Goal: Task Accomplishment & Management: Manage account settings

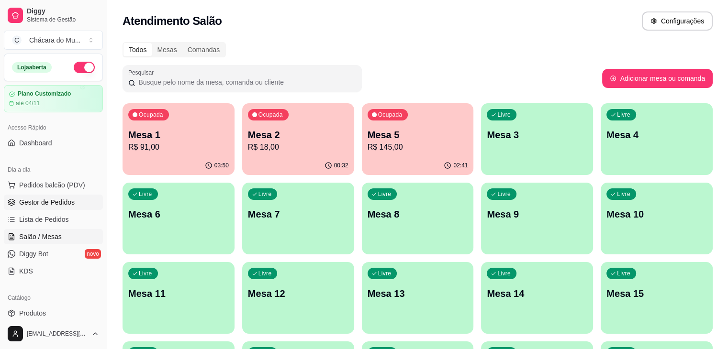
click at [47, 202] on span "Gestor de Pedidos" at bounding box center [46, 203] width 55 height 10
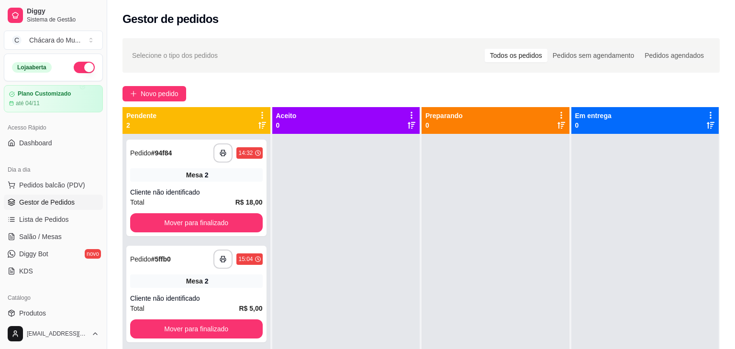
click at [47, 202] on span "Gestor de Pedidos" at bounding box center [46, 203] width 55 height 10
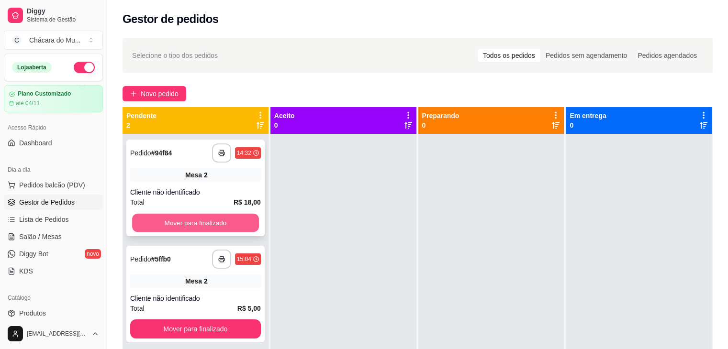
click at [171, 219] on button "Mover para finalizado" at bounding box center [195, 223] width 127 height 19
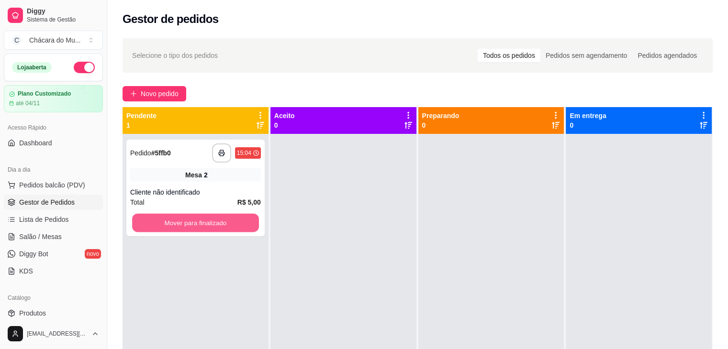
click at [171, 219] on button "Mover para finalizado" at bounding box center [195, 223] width 127 height 19
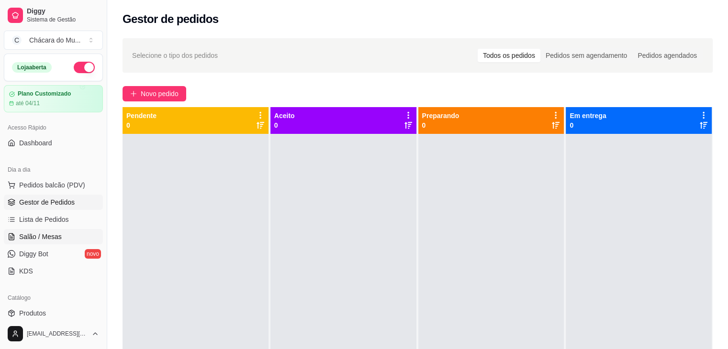
click at [33, 236] on span "Salão / Mesas" at bounding box center [40, 237] width 43 height 10
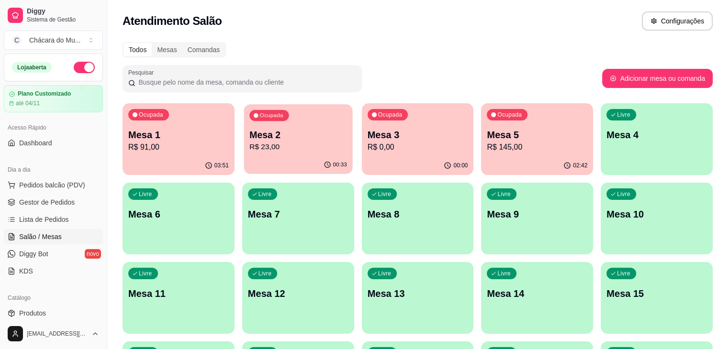
click at [263, 140] on p "Mesa 2" at bounding box center [298, 135] width 98 height 13
click at [61, 199] on span "Gestor de Pedidos" at bounding box center [46, 203] width 55 height 10
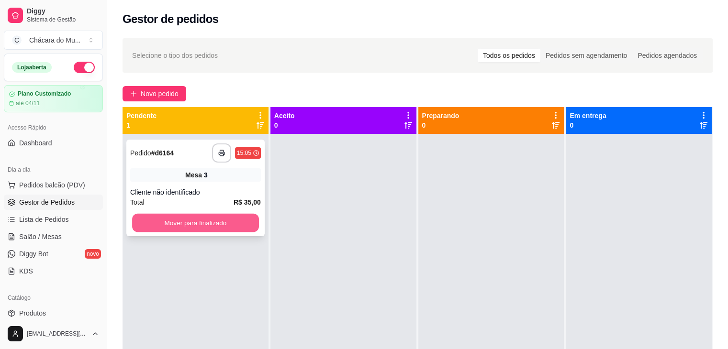
click at [210, 223] on button "Mover para finalizado" at bounding box center [195, 223] width 127 height 19
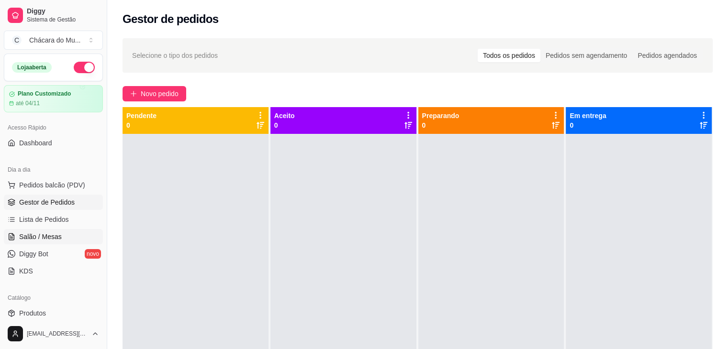
click at [52, 233] on span "Salão / Mesas" at bounding box center [40, 237] width 43 height 10
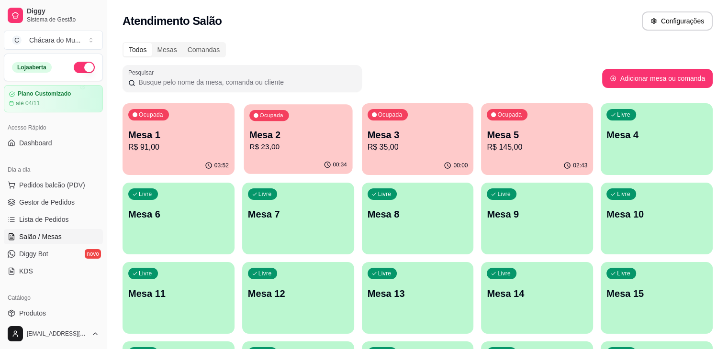
click at [257, 127] on div "Ocupada Mesa 2 R$ 23,00" at bounding box center [297, 130] width 109 height 52
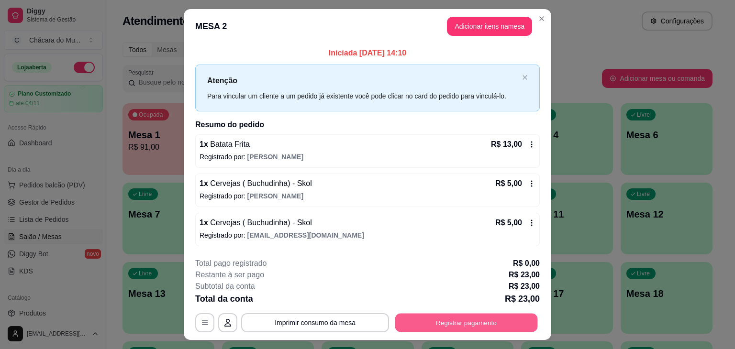
click at [435, 323] on button "Registrar pagamento" at bounding box center [466, 322] width 143 height 19
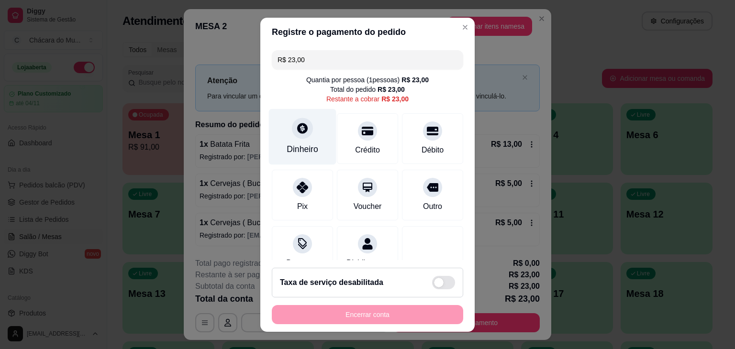
click at [304, 141] on div "Dinheiro" at bounding box center [302, 137] width 67 height 56
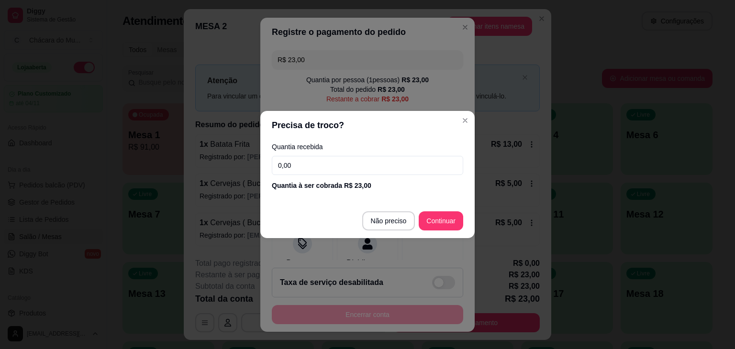
click at [304, 165] on input "0,00" at bounding box center [367, 165] width 191 height 19
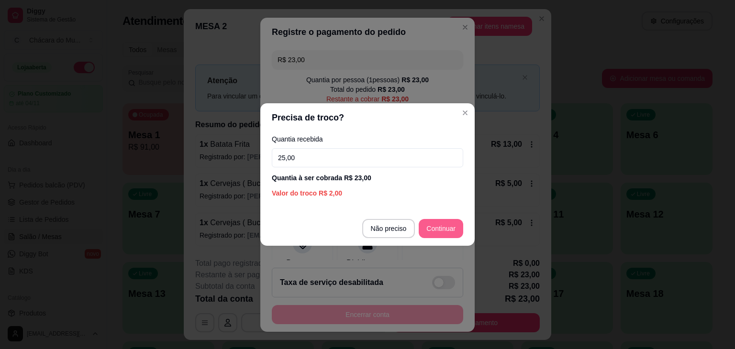
type input "25,00"
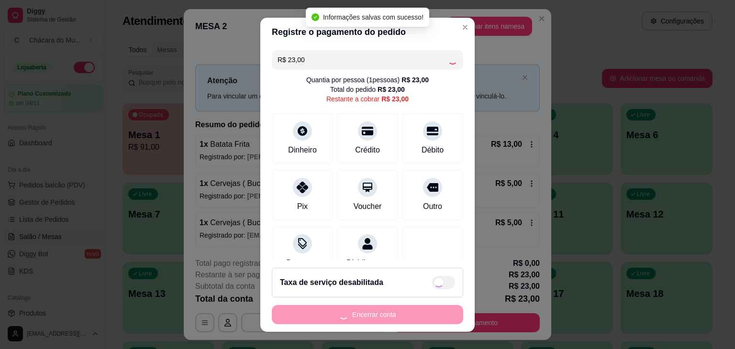
type input "R$ 0,00"
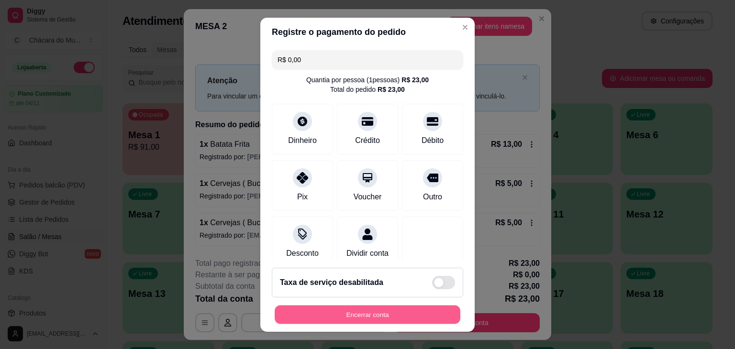
click at [396, 313] on button "Encerrar conta" at bounding box center [368, 314] width 186 height 19
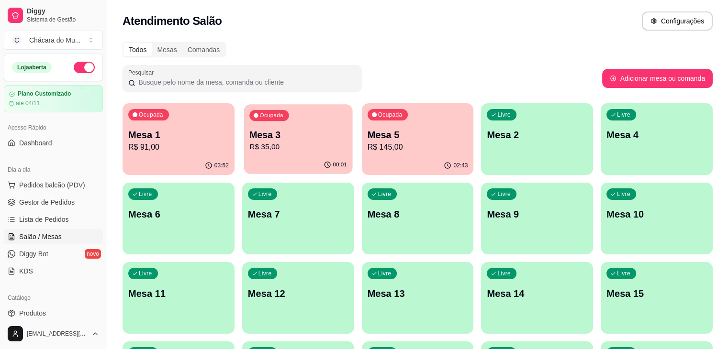
click at [300, 142] on p "R$ 35,00" at bounding box center [298, 147] width 98 height 11
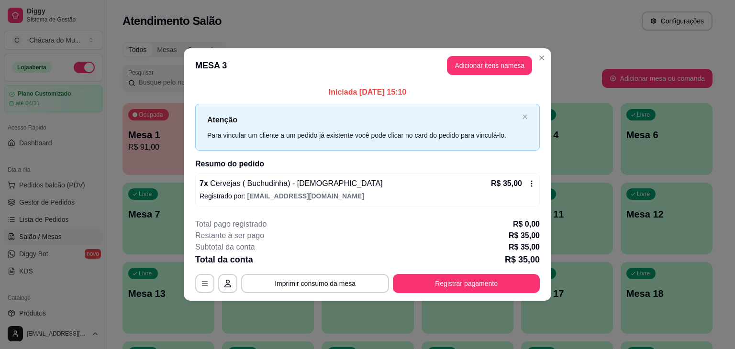
click at [281, 192] on span "[EMAIL_ADDRESS][DOMAIN_NAME]" at bounding box center [305, 196] width 117 height 8
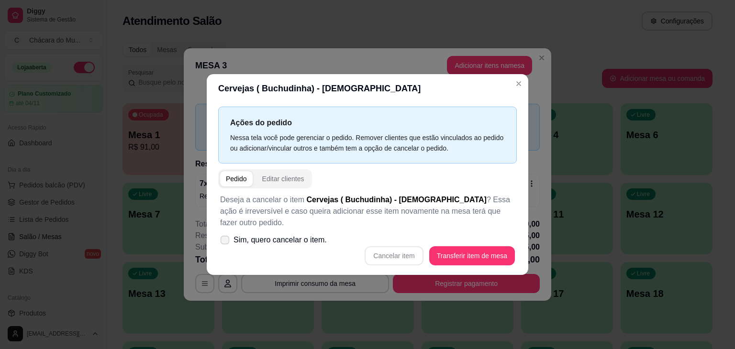
click at [227, 237] on icon at bounding box center [224, 239] width 7 height 5
click at [226, 242] on input "Sim, quero cancelar o item." at bounding box center [223, 245] width 6 height 6
checkbox input "true"
click at [408, 253] on button "Cancelar item" at bounding box center [393, 256] width 57 height 19
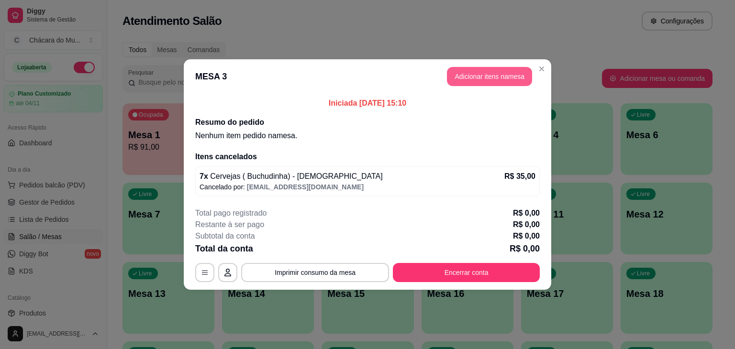
click at [473, 75] on button "Adicionar itens na mesa" at bounding box center [489, 76] width 85 height 19
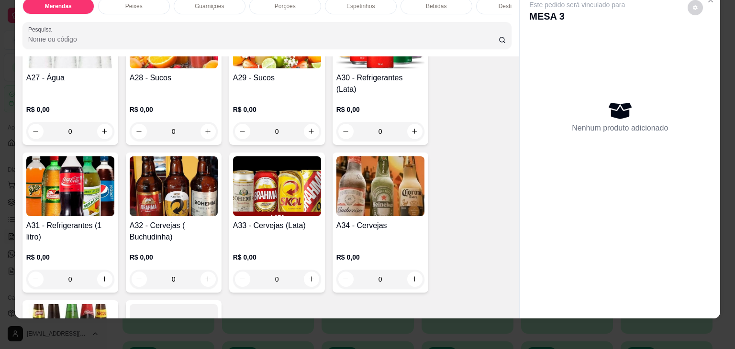
scroll to position [1191, 0]
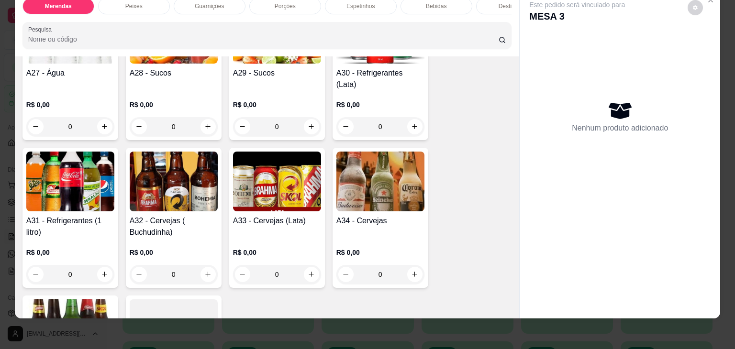
click at [202, 265] on div "0" at bounding box center [174, 274] width 88 height 19
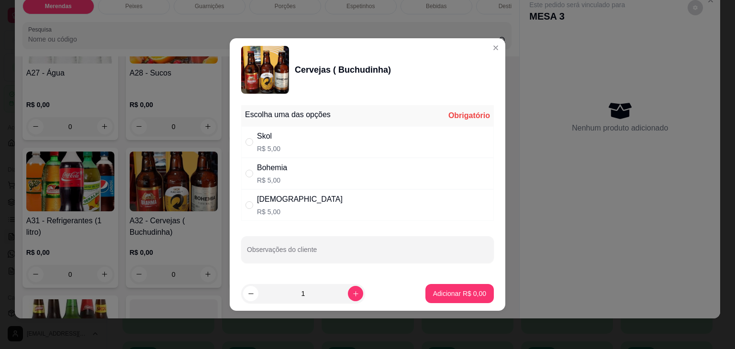
click at [244, 201] on div "Brahma R$ 5,00" at bounding box center [367, 205] width 253 height 32
radio input "true"
click at [352, 293] on icon "increase-product-quantity" at bounding box center [355, 293] width 7 height 7
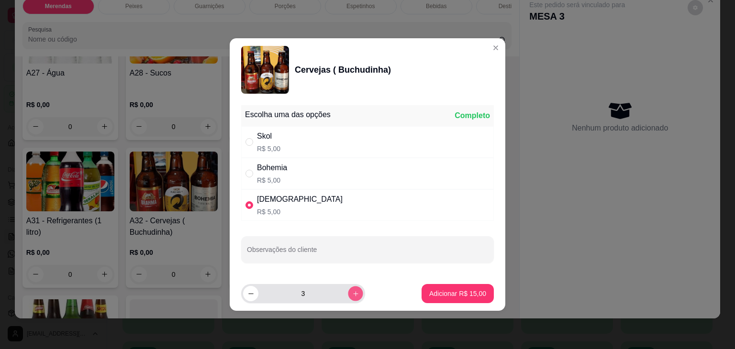
type input "4"
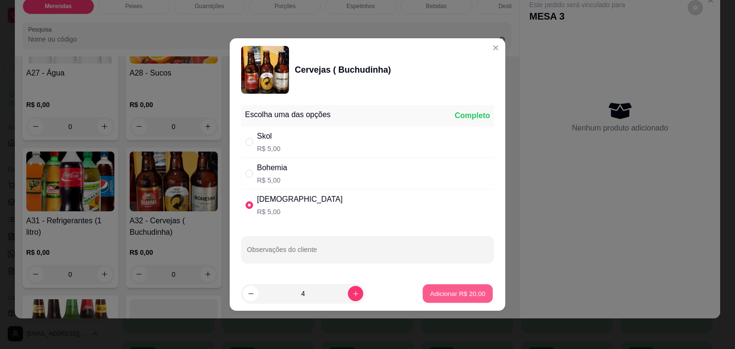
click at [452, 290] on p "Adicionar R$ 20,00" at bounding box center [457, 293] width 55 height 9
type input "4"
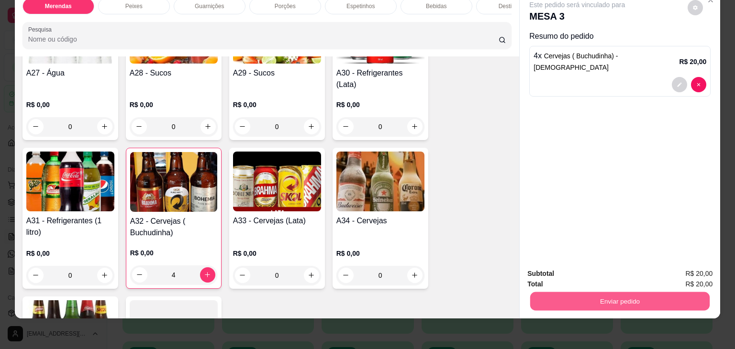
click at [558, 292] on button "Enviar pedido" at bounding box center [619, 301] width 179 height 19
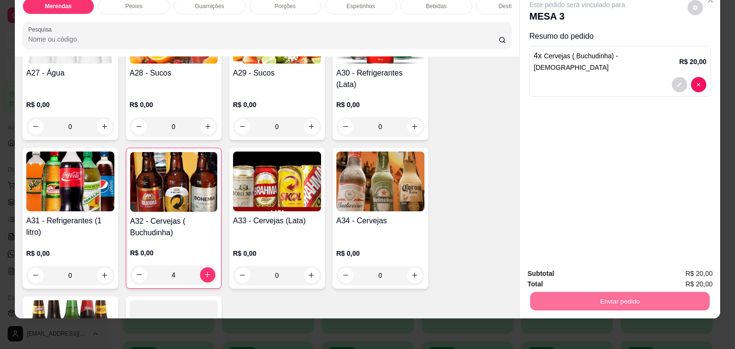
click at [631, 267] on button "Registrar cliente" at bounding box center [623, 271] width 61 height 18
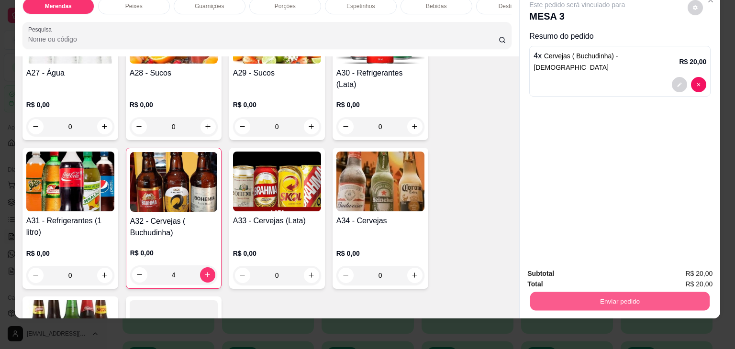
click at [583, 292] on button "Enviar pedido" at bounding box center [619, 301] width 179 height 19
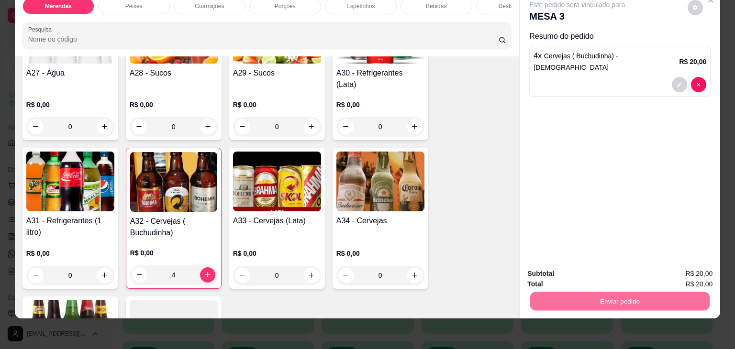
click at [694, 268] on button "Enviar pedido" at bounding box center [687, 271] width 53 height 18
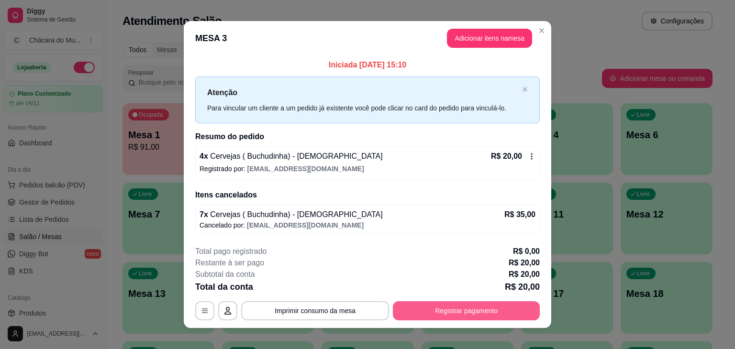
click at [459, 314] on button "Registrar pagamento" at bounding box center [466, 310] width 147 height 19
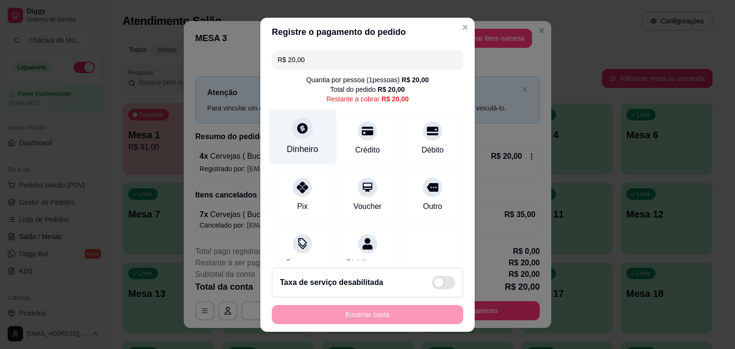
click at [285, 131] on div "Dinheiro" at bounding box center [302, 137] width 67 height 56
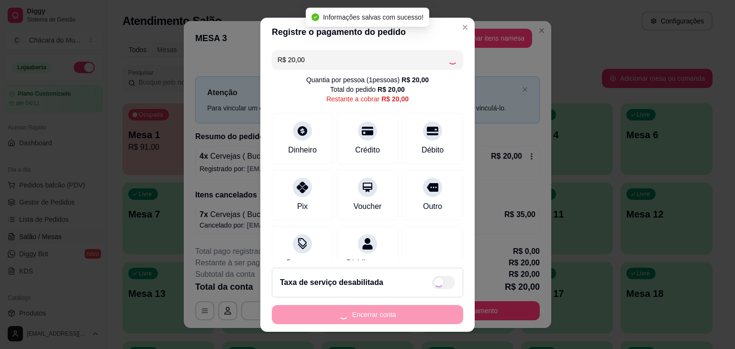
type input "R$ 0,00"
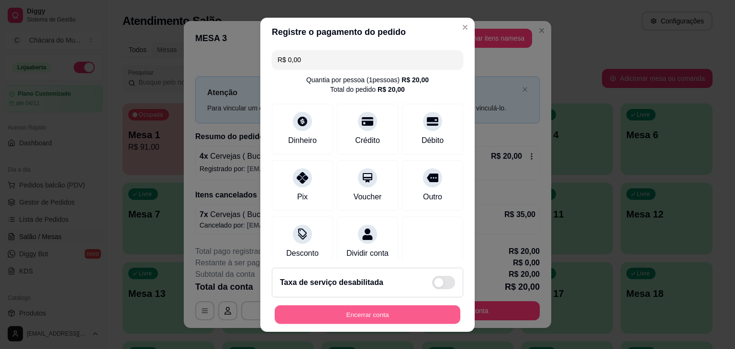
click at [381, 310] on button "Encerrar conta" at bounding box center [368, 314] width 186 height 19
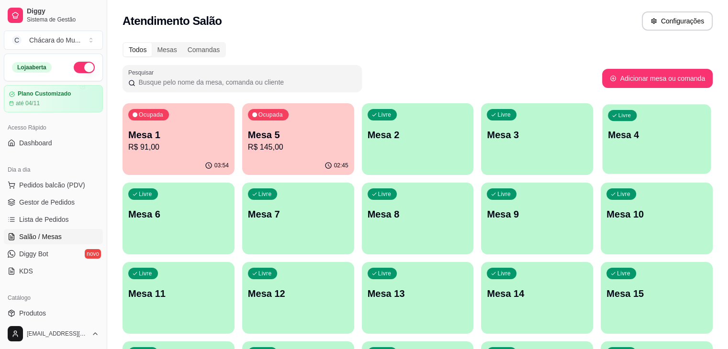
click at [607, 137] on p "Mesa 4" at bounding box center [656, 135] width 98 height 13
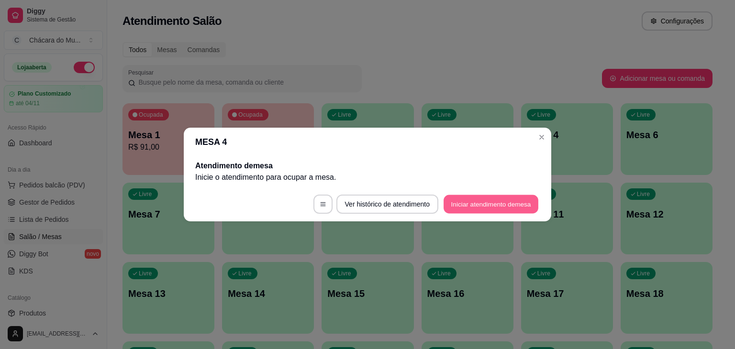
click at [495, 202] on button "Iniciar atendimento de mesa" at bounding box center [490, 204] width 95 height 19
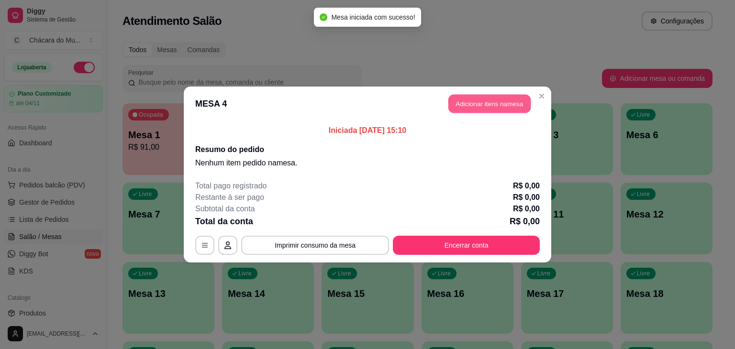
click at [515, 103] on button "Adicionar itens na mesa" at bounding box center [489, 104] width 82 height 19
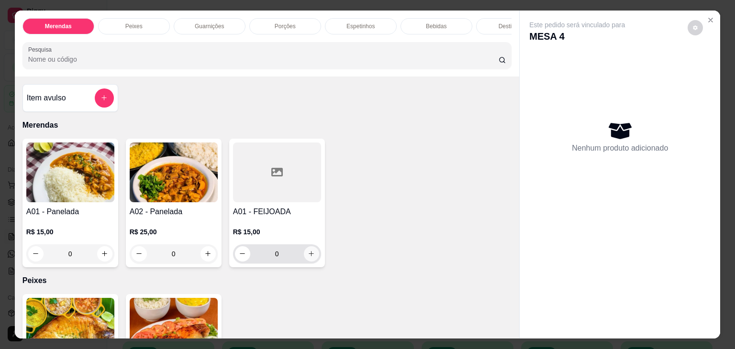
click at [314, 259] on button "increase-product-quantity" at bounding box center [311, 253] width 15 height 15
type input "1"
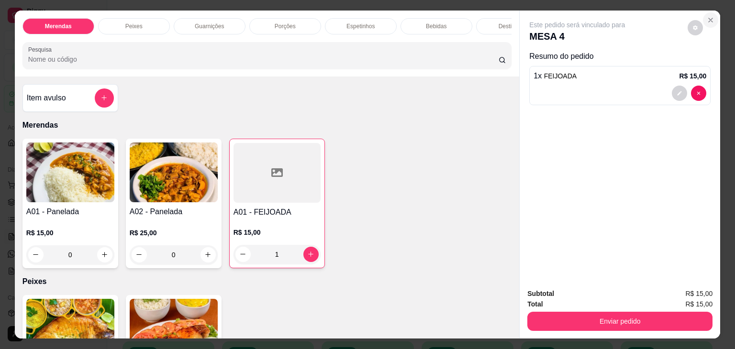
click at [708, 18] on icon "Close" at bounding box center [710, 20] width 4 height 4
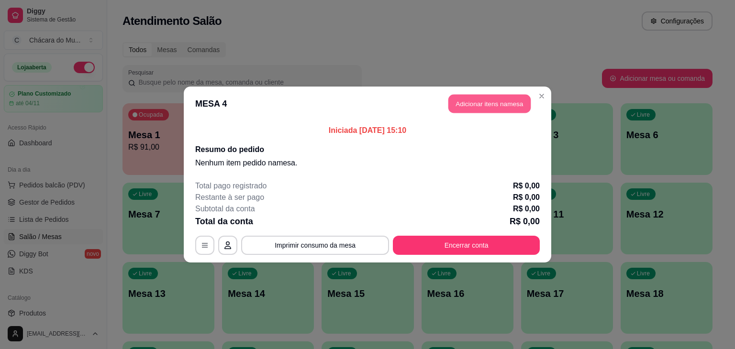
click at [482, 110] on button "Adicionar itens na mesa" at bounding box center [489, 104] width 82 height 19
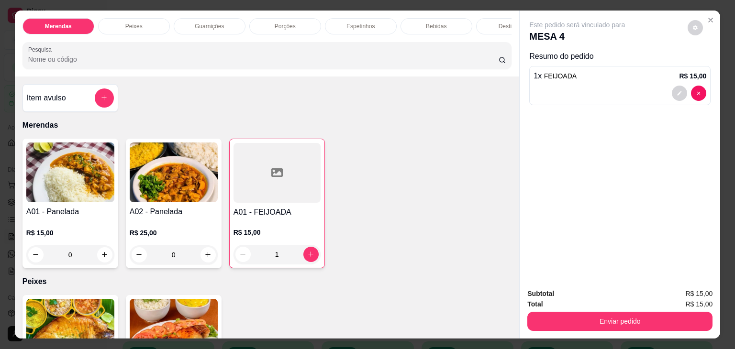
click at [115, 253] on div "A01 - Panelada R$ 15,00 0 A02 - Panelada R$ 25,00 0 A01 - FEIJOADA R$ 15,00 1" at bounding box center [266, 204] width 489 height 130
type input "0"
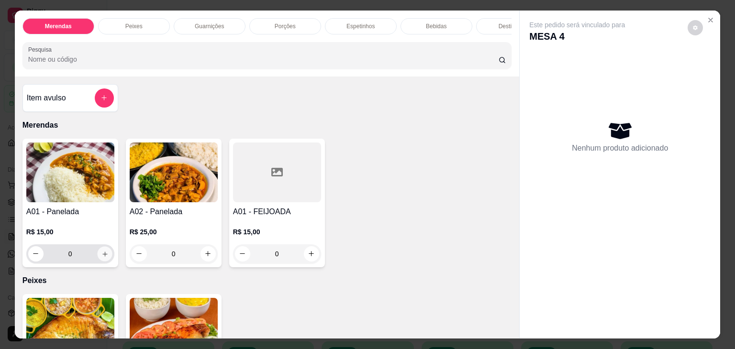
click at [102, 256] on icon "increase-product-quantity" at bounding box center [104, 254] width 5 height 5
type input "1"
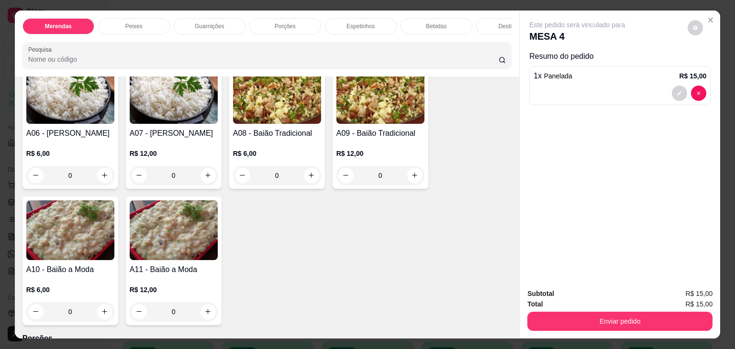
scroll to position [421, 0]
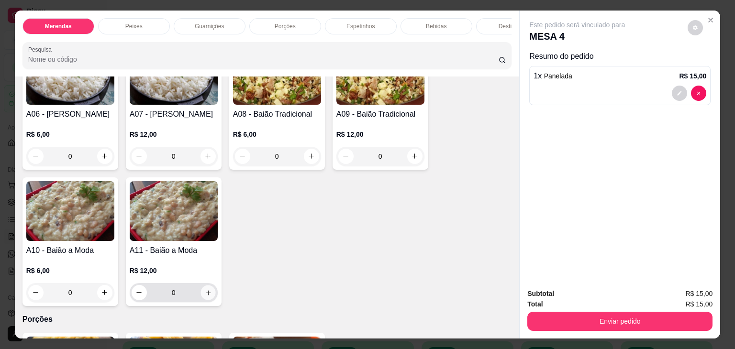
click at [209, 294] on button "increase-product-quantity" at bounding box center [207, 292] width 15 height 15
type input "1"
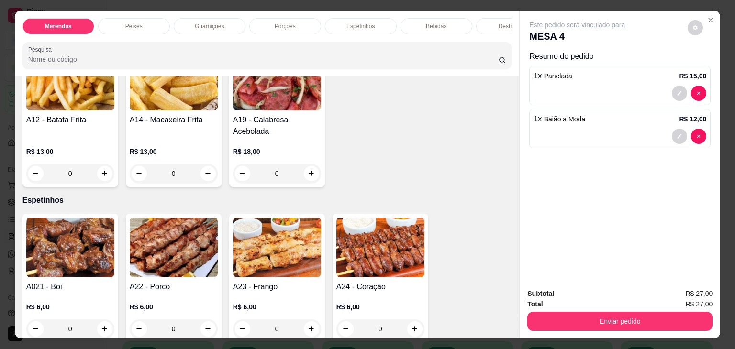
scroll to position [727, 0]
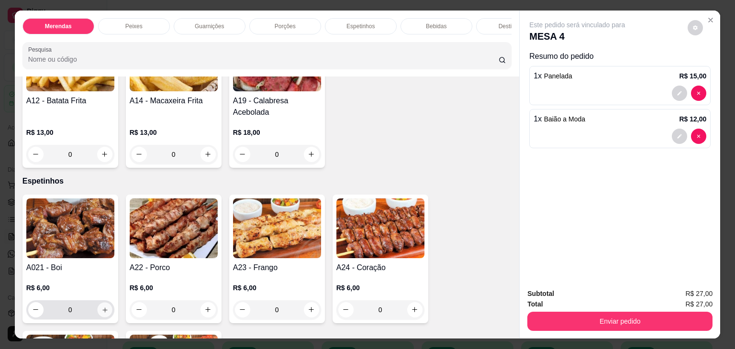
click at [101, 312] on icon "increase-product-quantity" at bounding box center [104, 310] width 7 height 7
type input "1"
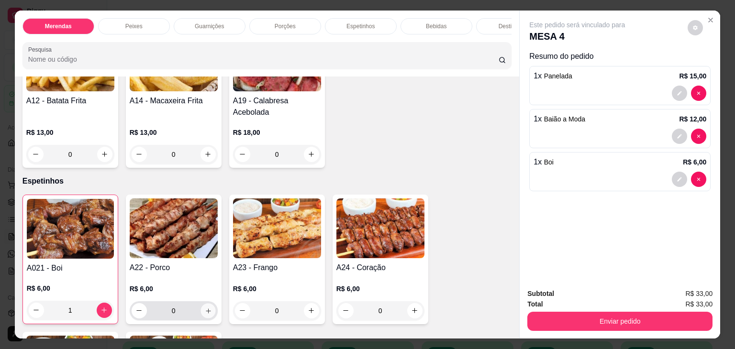
click at [205, 318] on button "increase-product-quantity" at bounding box center [207, 310] width 15 height 15
type input "1"
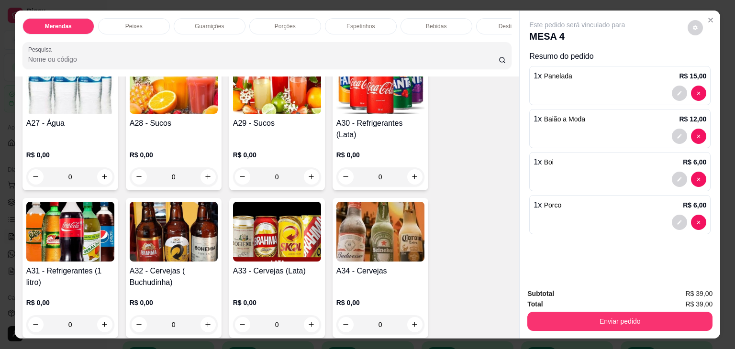
scroll to position [1167, 0]
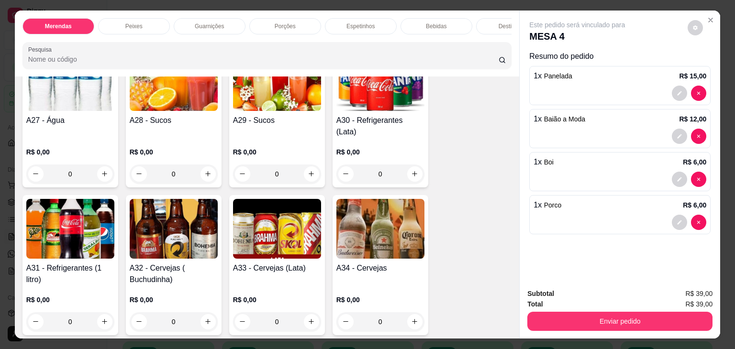
click at [97, 312] on div "0" at bounding box center [70, 321] width 88 height 19
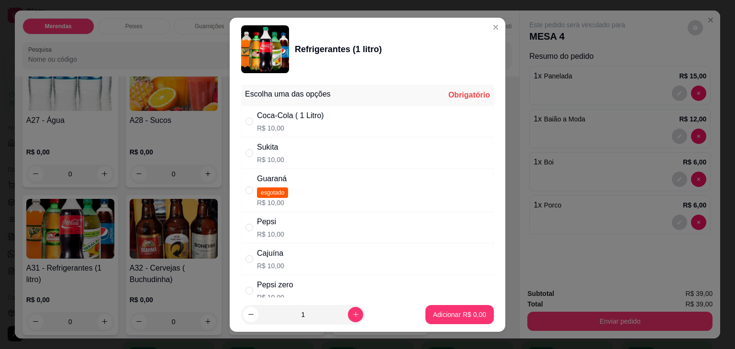
click at [422, 119] on div "Coca-Cola ( 1 Litro) R$ 10,00" at bounding box center [367, 122] width 253 height 32
radio input "true"
click at [437, 312] on p "Adicionar R$ 10,00" at bounding box center [457, 314] width 55 height 9
type input "1"
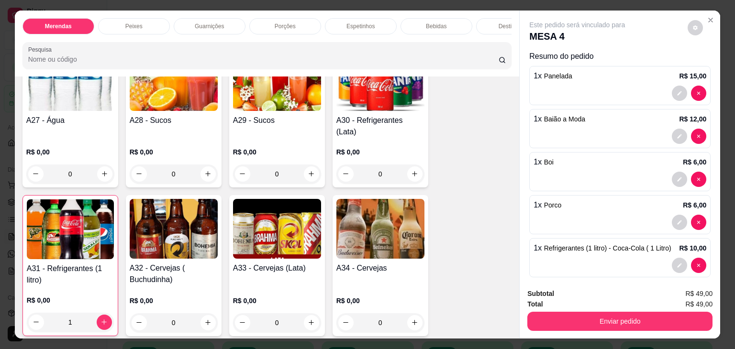
click at [207, 313] on div "0" at bounding box center [174, 322] width 88 height 19
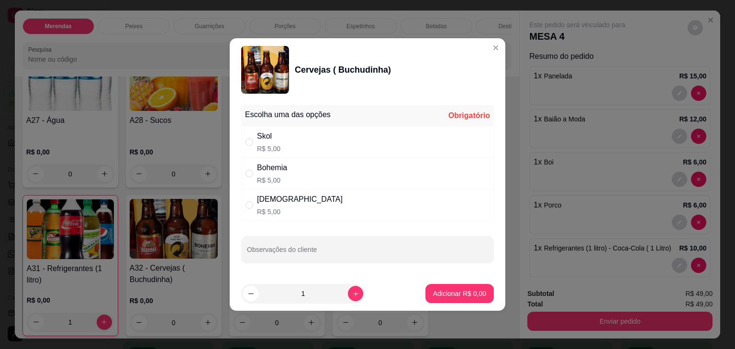
click at [359, 207] on div "Brahma R$ 5,00" at bounding box center [367, 205] width 253 height 32
radio input "true"
click at [456, 289] on p "Adicionar R$ 5,00" at bounding box center [459, 293] width 52 height 9
type input "1"
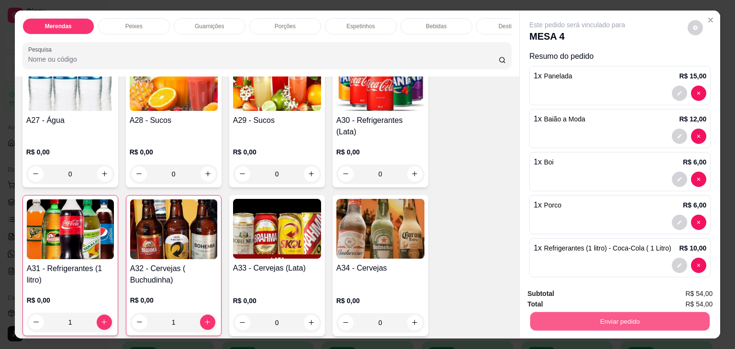
click at [597, 322] on button "Enviar pedido" at bounding box center [619, 321] width 179 height 19
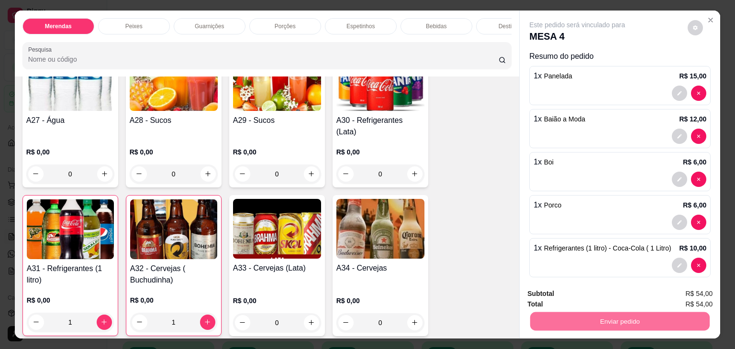
click at [689, 297] on button "Enviar pedido" at bounding box center [687, 294] width 53 height 18
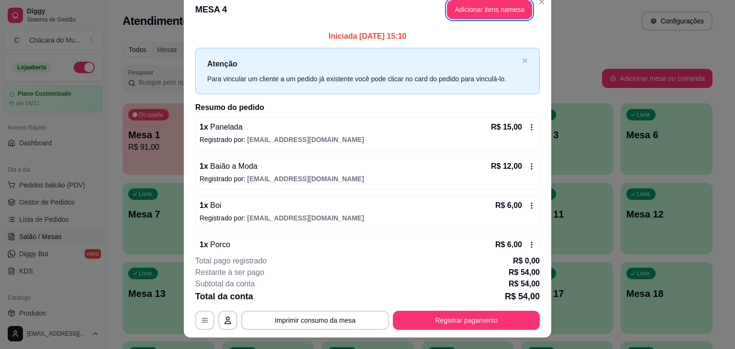
scroll to position [0, 0]
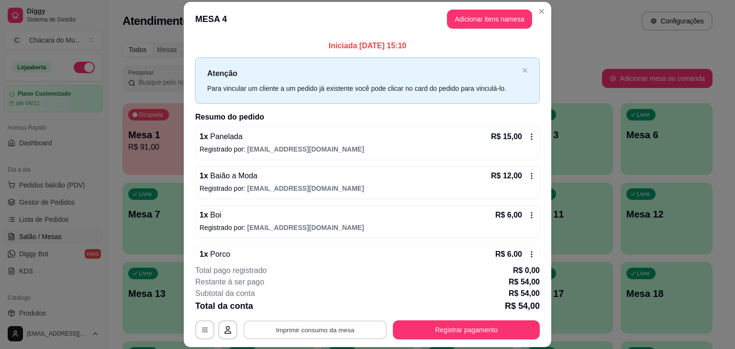
click at [364, 328] on button "Imprimir consumo da mesa" at bounding box center [314, 330] width 143 height 19
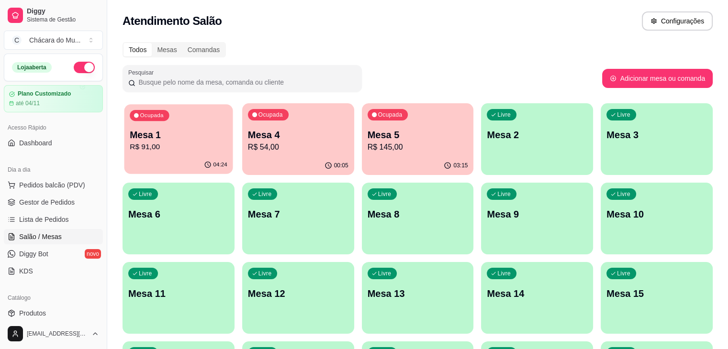
click at [161, 136] on p "Mesa 1" at bounding box center [179, 135] width 98 height 13
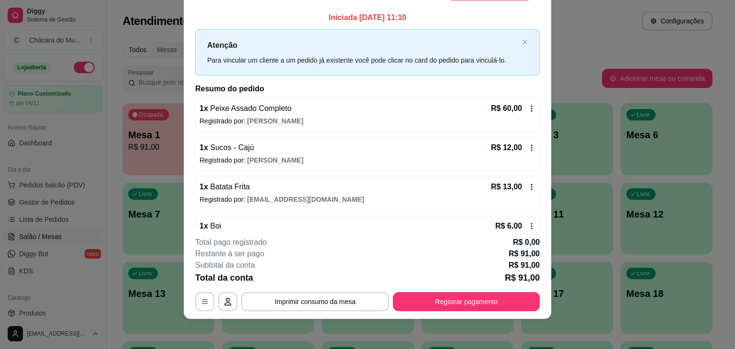
scroll to position [29, 0]
click at [348, 301] on button "Imprimir consumo da mesa" at bounding box center [314, 301] width 143 height 19
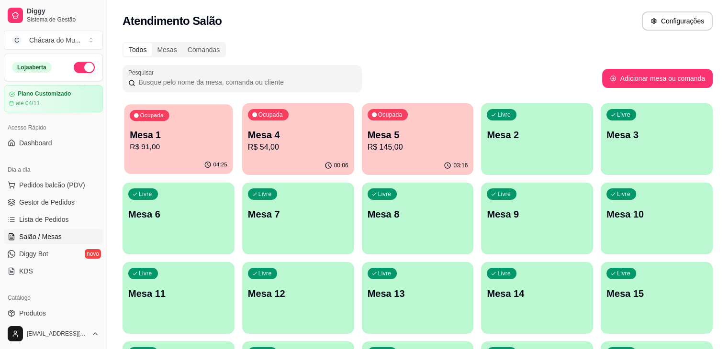
click at [192, 144] on p "R$ 91,00" at bounding box center [179, 147] width 98 height 11
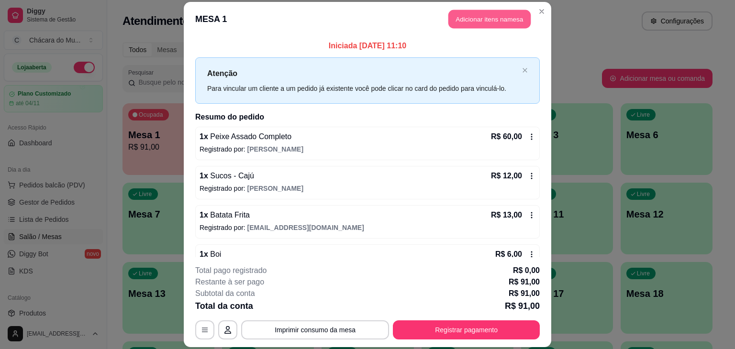
click at [467, 18] on button "Adicionar itens na mesa" at bounding box center [489, 19] width 82 height 19
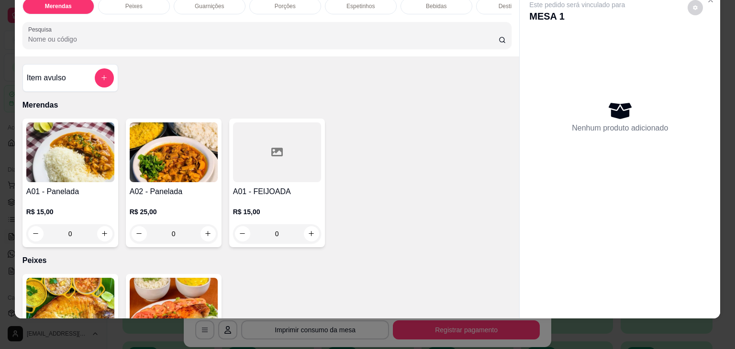
scroll to position [4, 0]
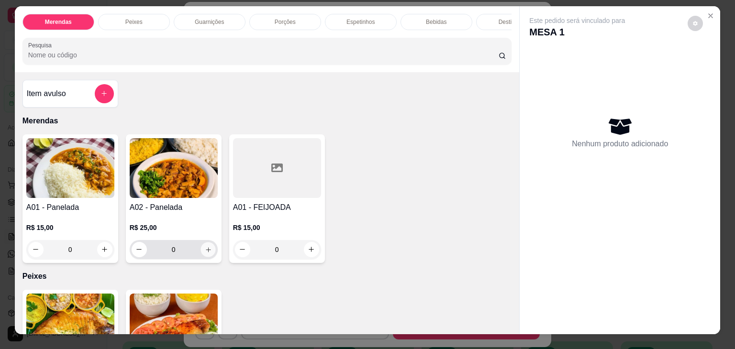
click at [207, 249] on icon "increase-product-quantity" at bounding box center [207, 249] width 7 height 7
type input "1"
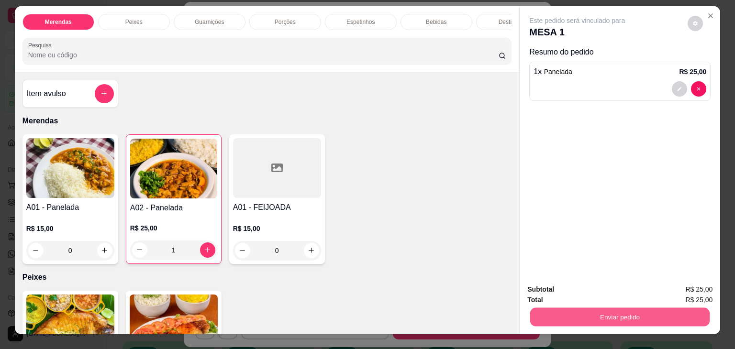
click at [668, 316] on button "Enviar pedido" at bounding box center [619, 317] width 179 height 19
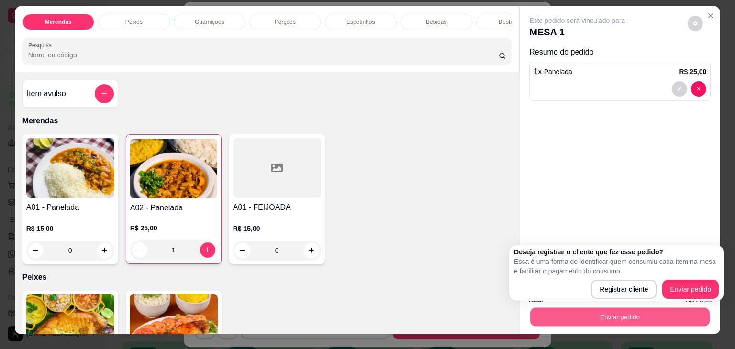
click at [645, 308] on button "Enviar pedido" at bounding box center [619, 317] width 179 height 19
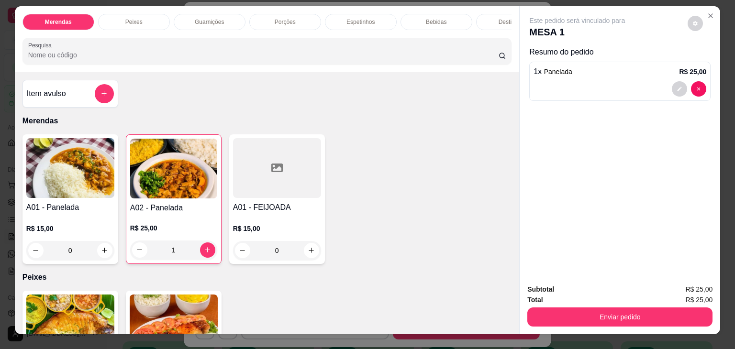
click at [677, 295] on div "Total R$ 25,00" at bounding box center [619, 300] width 185 height 11
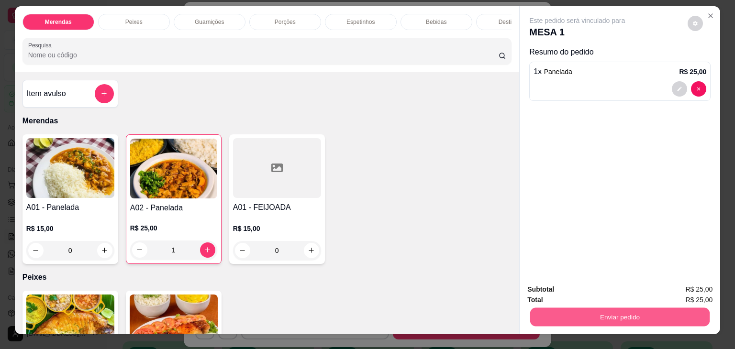
click at [673, 308] on button "Enviar pedido" at bounding box center [619, 317] width 179 height 19
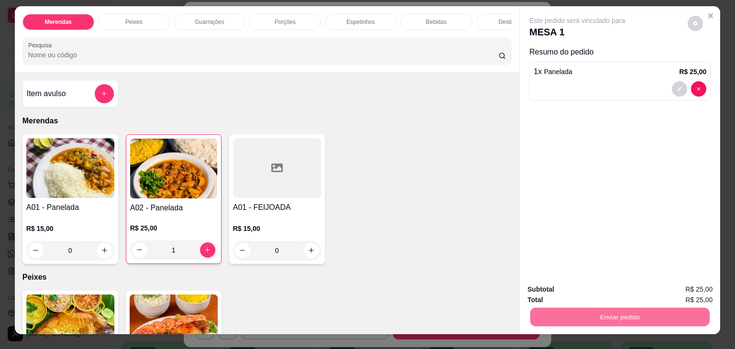
click at [675, 293] on button "Enviar pedido" at bounding box center [688, 290] width 54 height 18
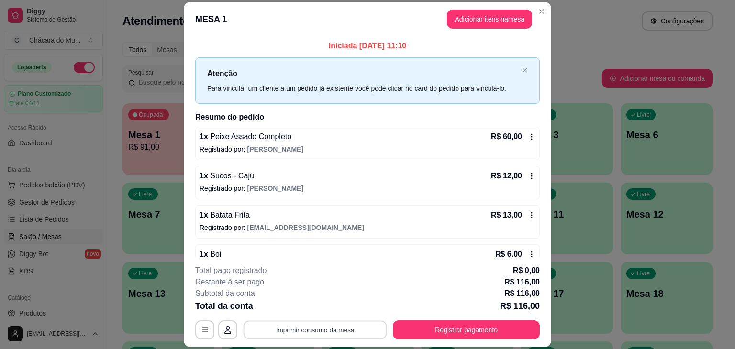
click at [320, 333] on button "Imprimir consumo da mesa" at bounding box center [314, 330] width 143 height 19
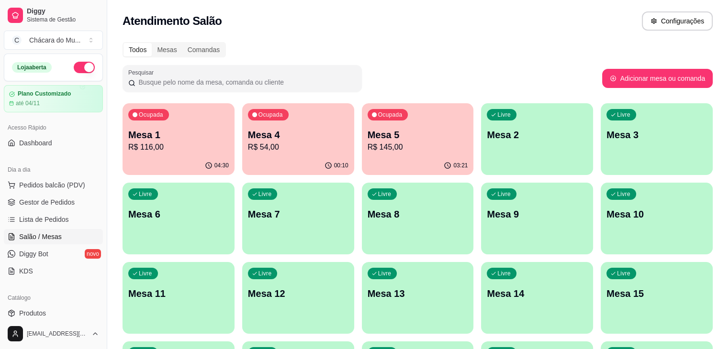
click at [375, 144] on p "R$ 145,00" at bounding box center [417, 147] width 100 height 11
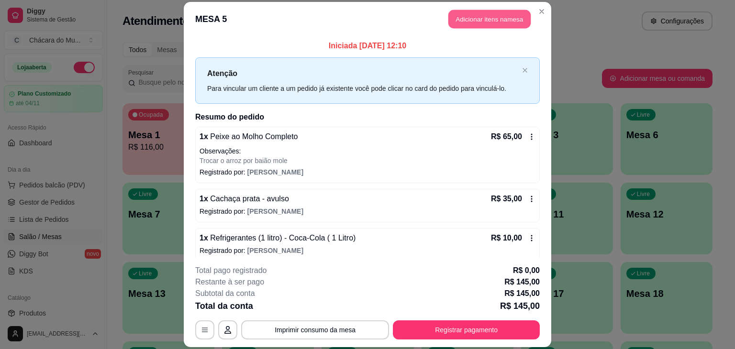
click at [474, 20] on button "Adicionar itens na mesa" at bounding box center [489, 19] width 82 height 19
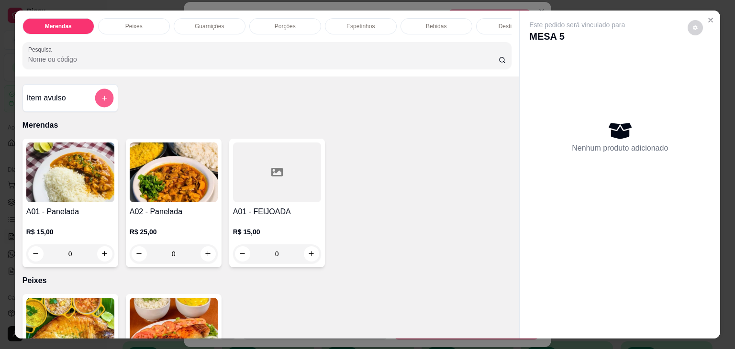
click at [100, 102] on icon "add-separate-item" at bounding box center [103, 98] width 7 height 7
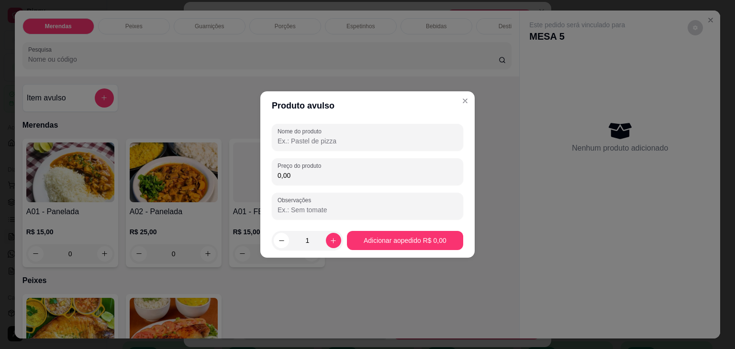
click at [308, 143] on input "Nome do produto" at bounding box center [367, 141] width 180 height 10
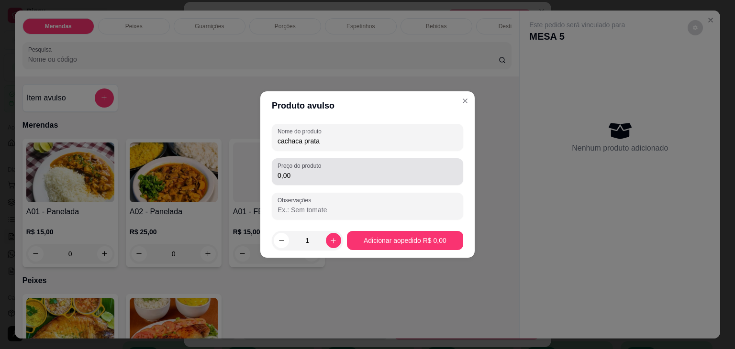
type input "cachaca prata"
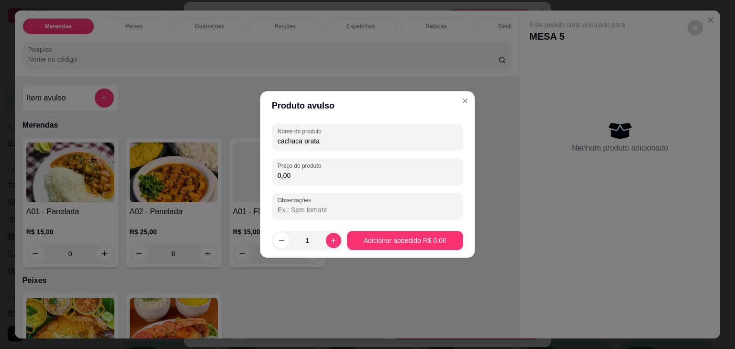
click at [293, 172] on input "0,00" at bounding box center [367, 176] width 180 height 10
type input "17,50"
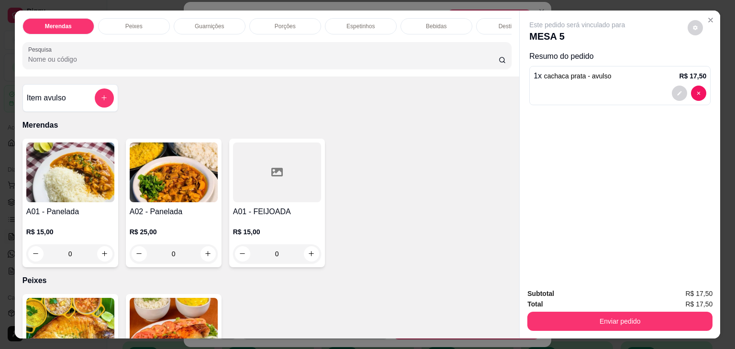
click at [375, 240] on div "A01 - Panelada R$ 15,00 0 A02 - Panelada R$ 25,00 0 A01 - FEIJOADA R$ 15,00 0" at bounding box center [266, 203] width 489 height 129
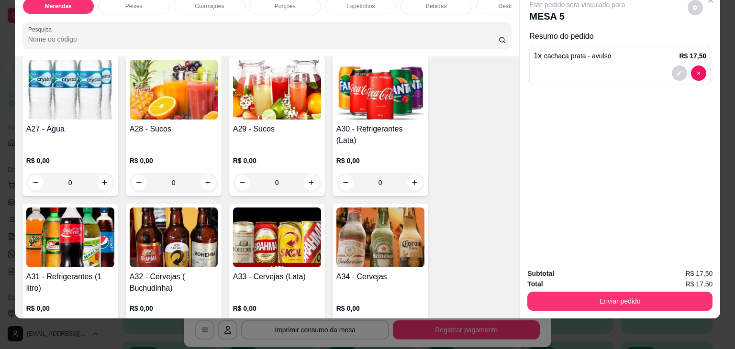
scroll to position [1141, 0]
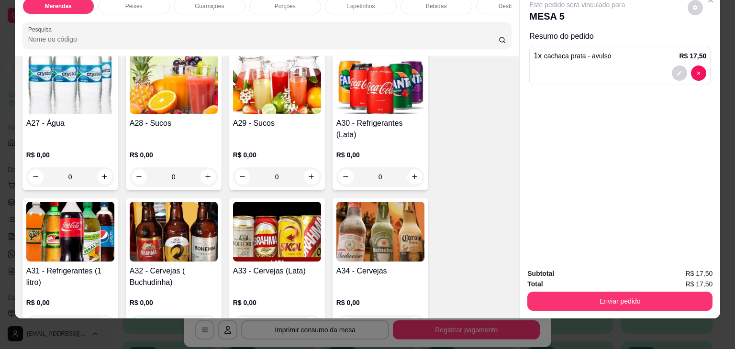
click at [96, 315] on div "0" at bounding box center [70, 324] width 88 height 19
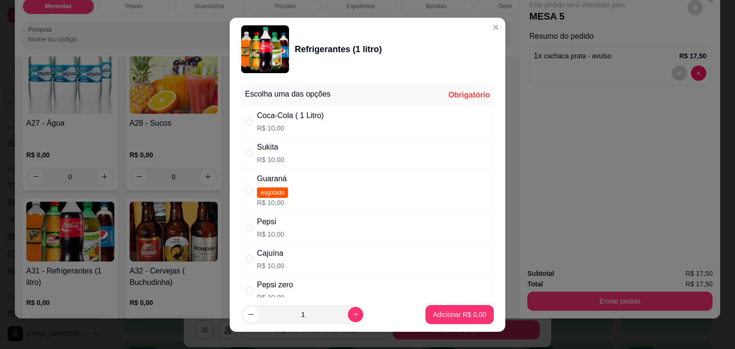
click at [353, 113] on div "Coca-Cola ( 1 Litro) R$ 10,00" at bounding box center [367, 122] width 253 height 32
radio input "true"
click at [422, 313] on button "Adicionar R$ 10,00" at bounding box center [457, 314] width 70 height 19
type input "1"
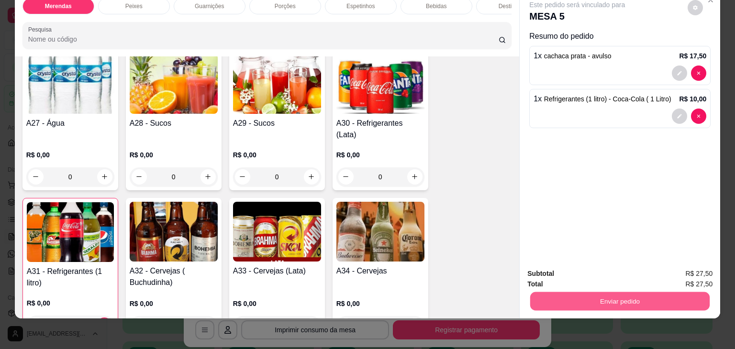
click at [621, 295] on button "Enviar pedido" at bounding box center [619, 301] width 179 height 19
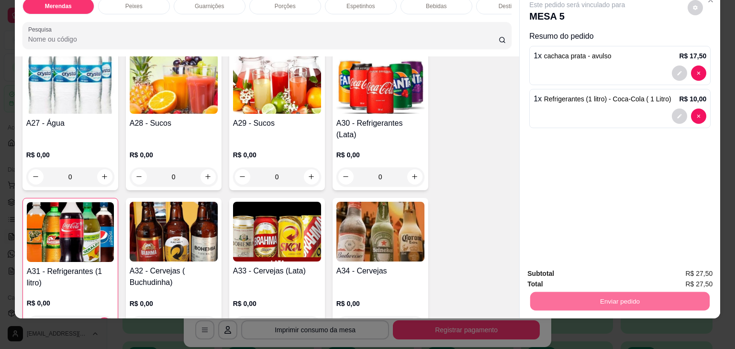
click at [691, 273] on button "Enviar pedido" at bounding box center [687, 271] width 53 height 18
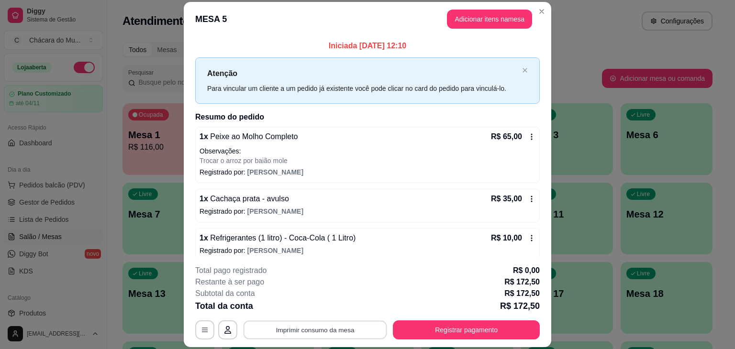
click at [350, 330] on button "Imprimir consumo da mesa" at bounding box center [314, 330] width 143 height 19
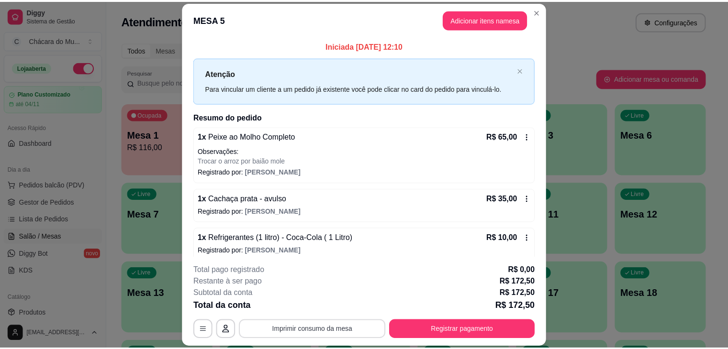
scroll to position [0, 0]
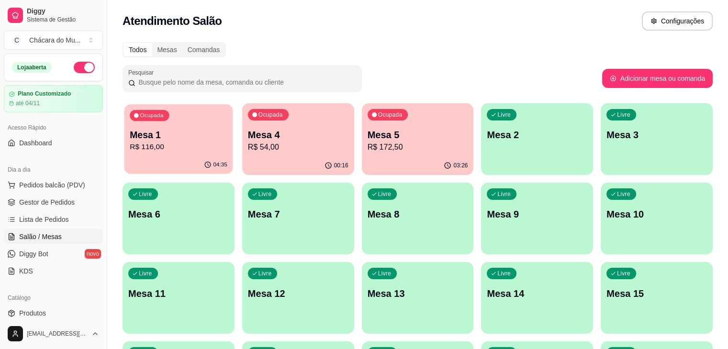
click at [167, 154] on div "Ocupada Mesa 1 R$ 116,00" at bounding box center [178, 130] width 109 height 52
click at [50, 199] on span "Gestor de Pedidos" at bounding box center [46, 203] width 55 height 10
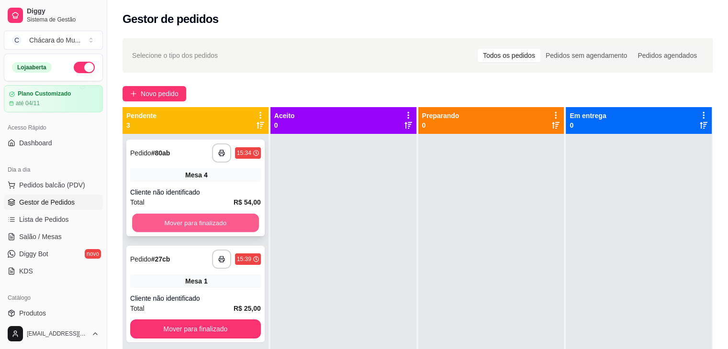
click at [149, 222] on button "Mover para finalizado" at bounding box center [195, 223] width 127 height 19
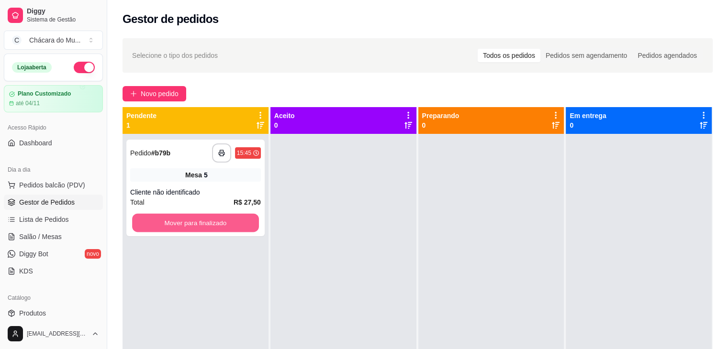
click at [149, 222] on button "Mover para finalizado" at bounding box center [195, 223] width 127 height 19
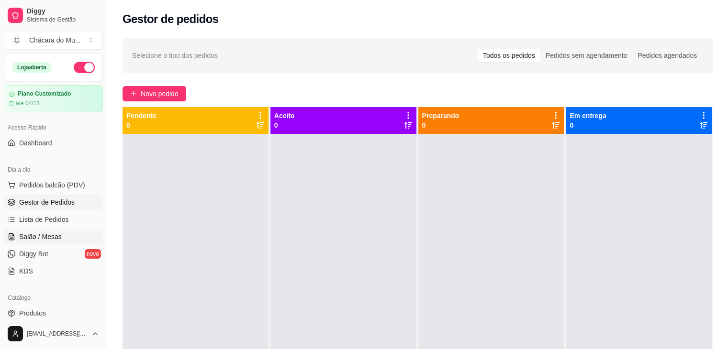
click at [33, 234] on span "Salão / Mesas" at bounding box center [40, 237] width 43 height 10
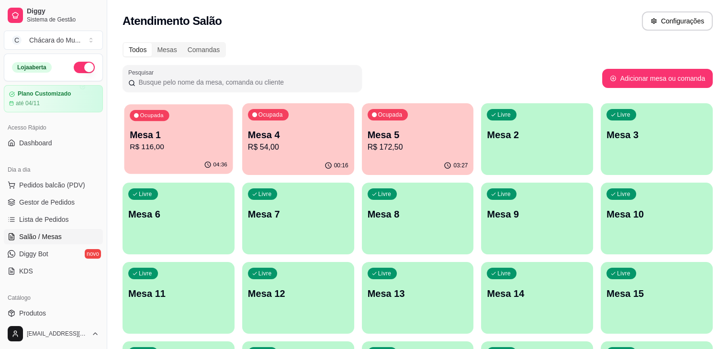
click at [149, 143] on p "R$ 116,00" at bounding box center [179, 147] width 98 height 11
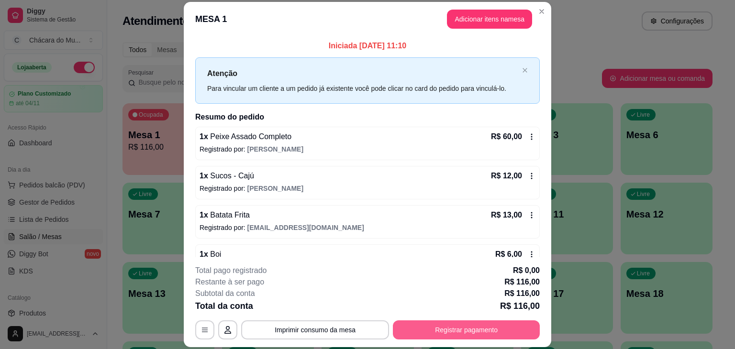
click at [423, 326] on button "Registrar pagamento" at bounding box center [466, 329] width 147 height 19
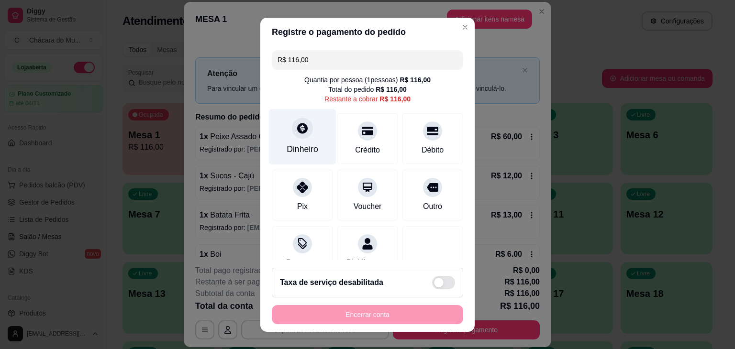
click at [301, 134] on div at bounding box center [302, 128] width 21 height 21
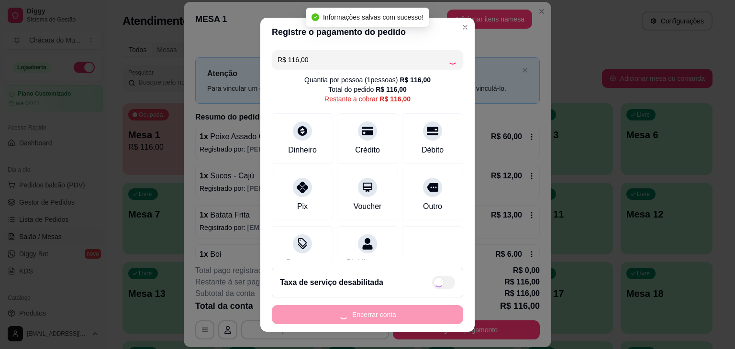
type input "R$ 0,00"
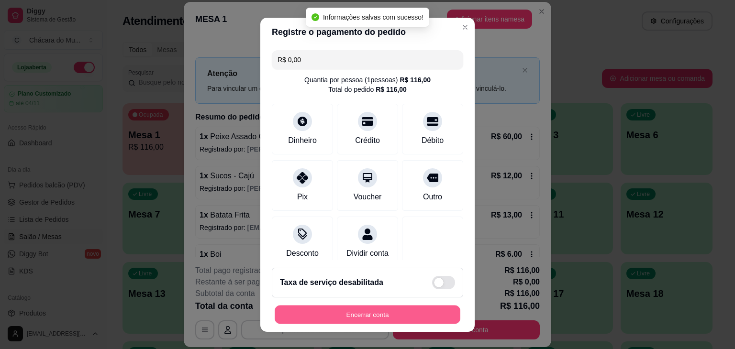
click at [430, 314] on button "Encerrar conta" at bounding box center [368, 314] width 186 height 19
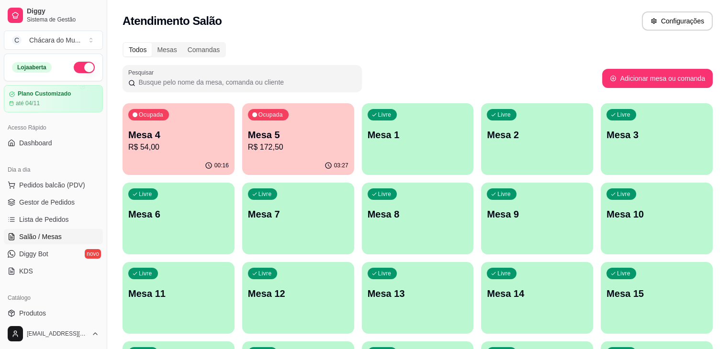
click at [44, 235] on span "Salão / Mesas" at bounding box center [40, 237] width 43 height 10
click at [48, 198] on span "Gestor de Pedidos" at bounding box center [46, 203] width 55 height 10
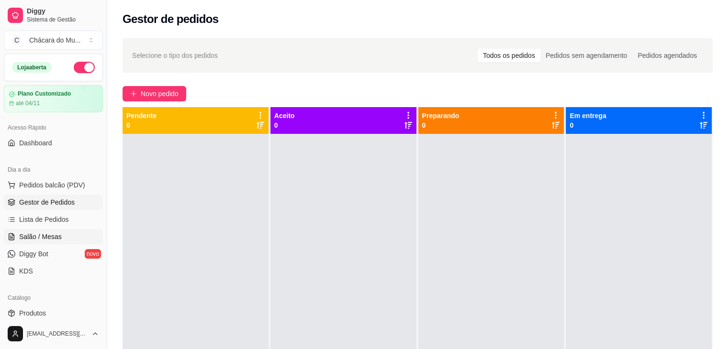
click at [52, 237] on span "Salão / Mesas" at bounding box center [40, 237] width 43 height 10
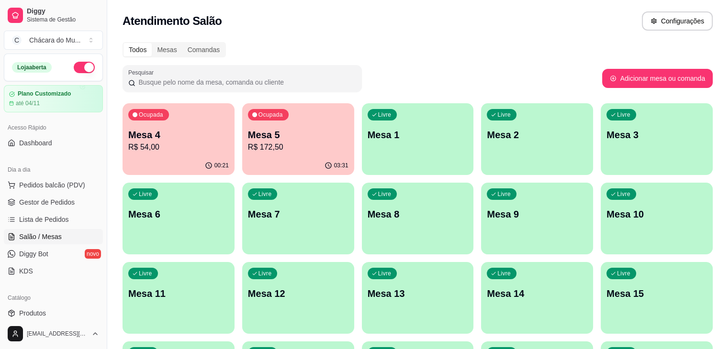
drag, startPoint x: 386, startPoint y: 148, endPoint x: 344, endPoint y: 62, distance: 95.4
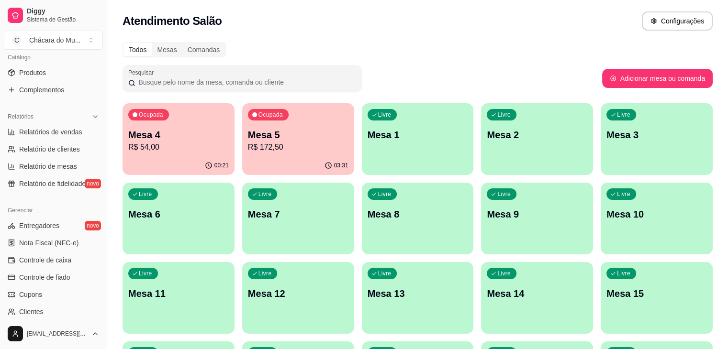
scroll to position [249, 0]
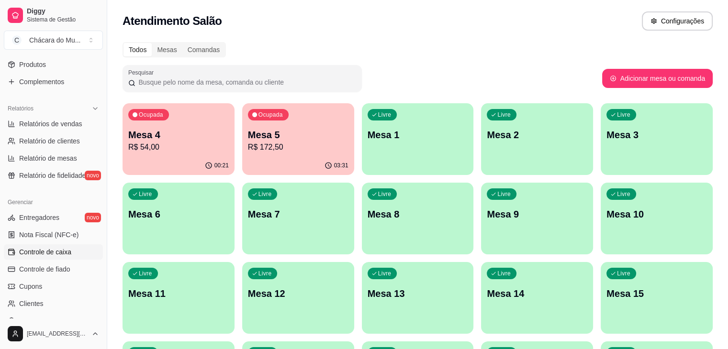
click at [41, 252] on span "Controle de caixa" at bounding box center [45, 252] width 52 height 10
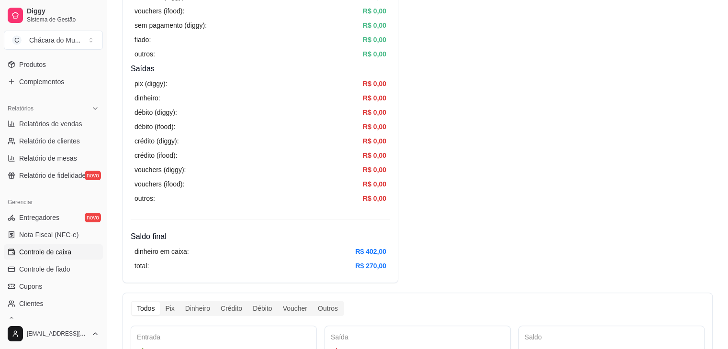
scroll to position [293, 0]
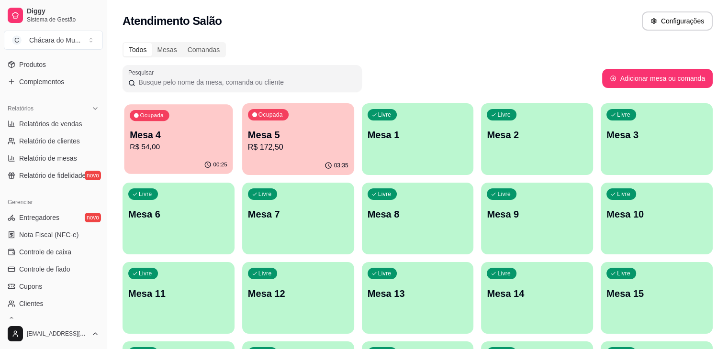
click at [140, 146] on p "R$ 54,00" at bounding box center [179, 147] width 98 height 11
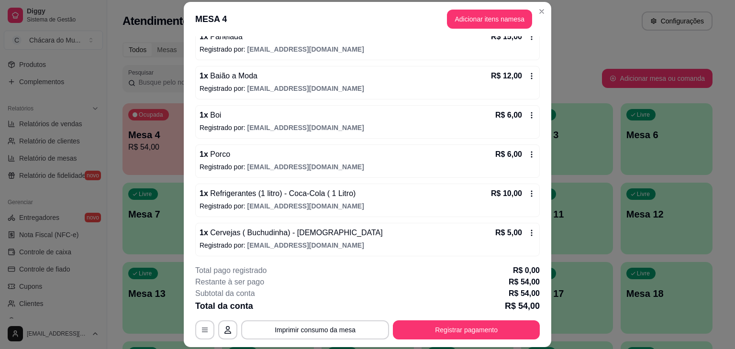
scroll to position [101, 0]
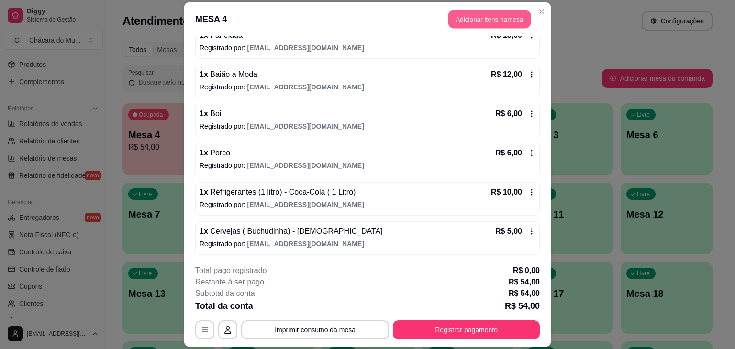
click at [470, 17] on button "Adicionar itens na mesa" at bounding box center [489, 19] width 82 height 19
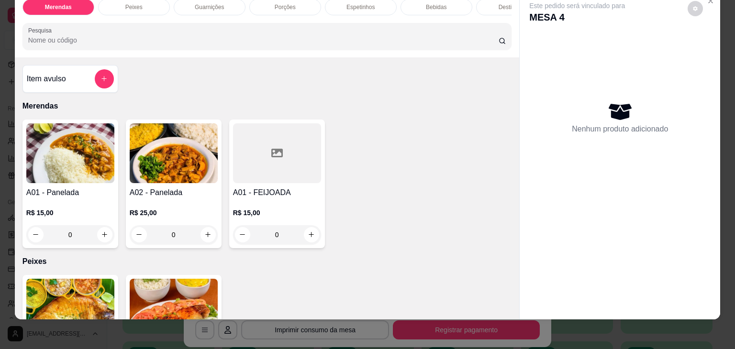
scroll to position [23, 0]
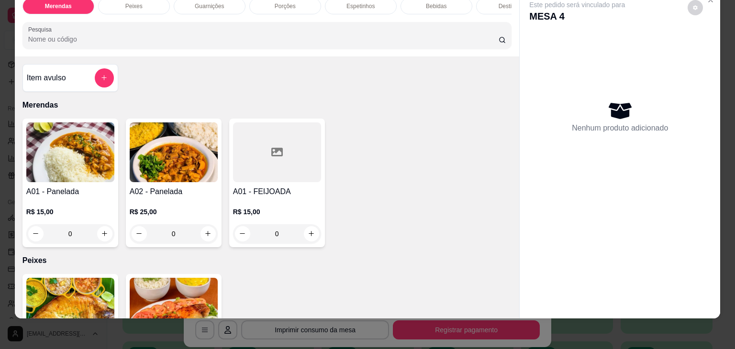
click at [436, 231] on div "A01 - Panelada R$ 15,00 0 A02 - Panelada R$ 25,00 0 A01 - FEIJOADA R$ 15,00 0" at bounding box center [266, 183] width 489 height 129
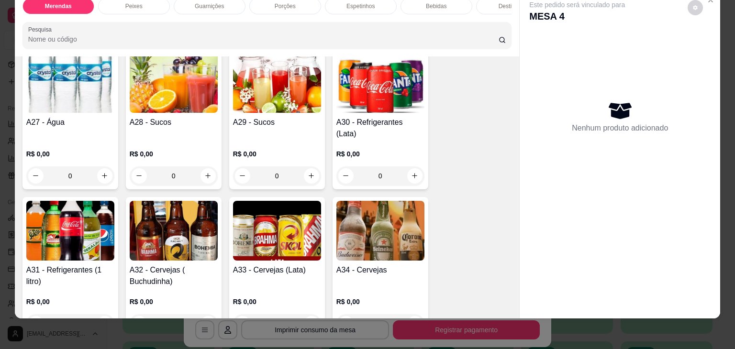
scroll to position [1148, 0]
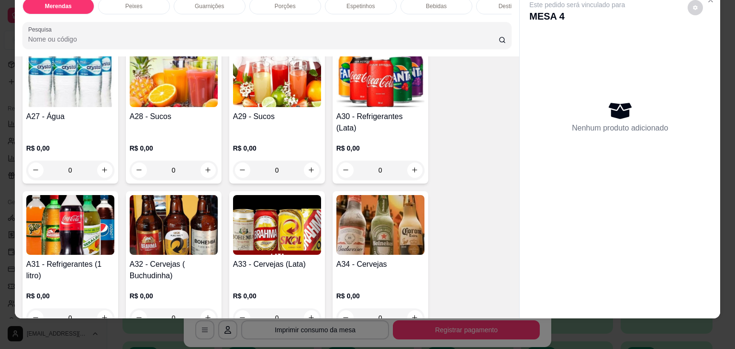
click at [99, 161] on div "0" at bounding box center [70, 170] width 88 height 19
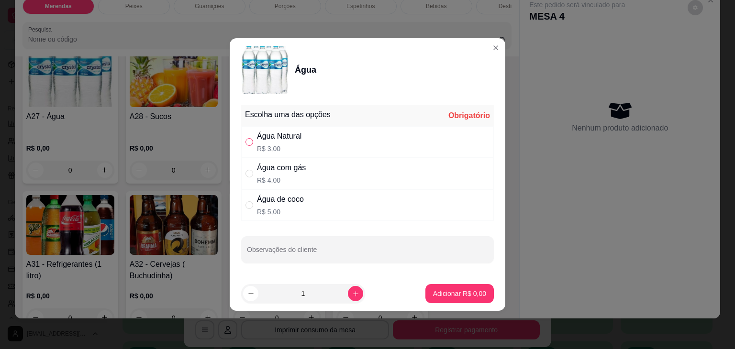
click at [249, 142] on input "" at bounding box center [249, 142] width 8 height 8
radio input "true"
click at [352, 294] on icon "increase-product-quantity" at bounding box center [355, 293] width 7 height 7
type input "2"
click at [473, 292] on p "Adicionar R$ 6,00" at bounding box center [459, 293] width 52 height 9
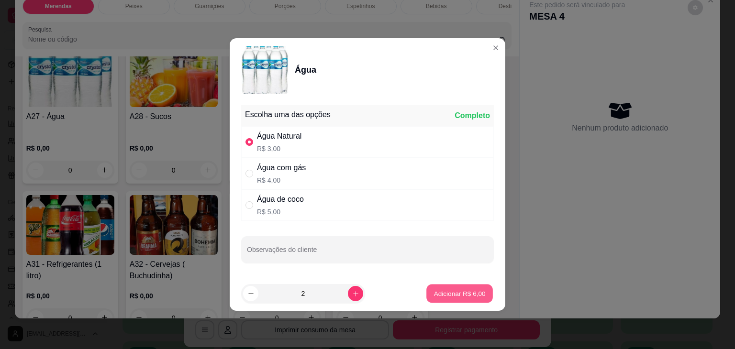
type input "2"
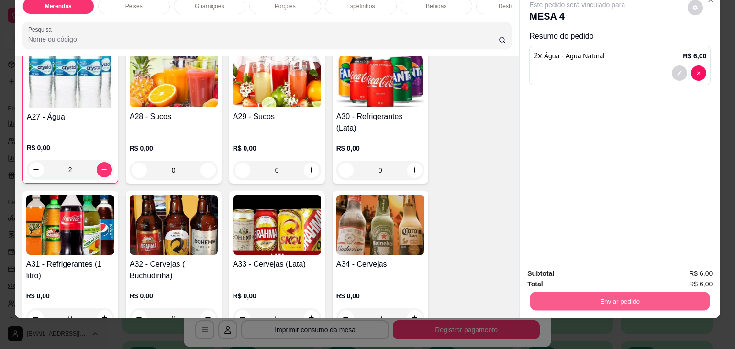
click at [602, 293] on button "Enviar pedido" at bounding box center [619, 301] width 179 height 19
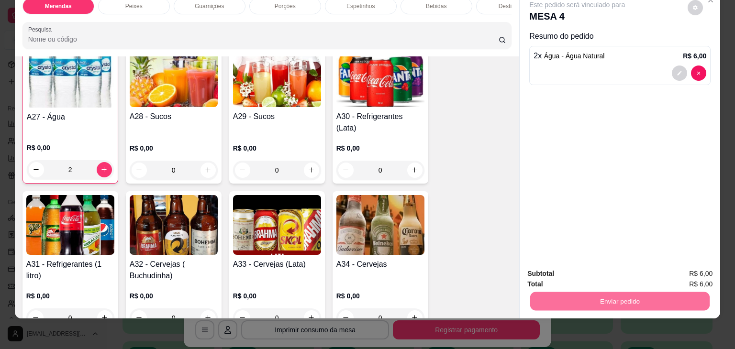
click at [686, 272] on button "Enviar pedido" at bounding box center [687, 271] width 53 height 18
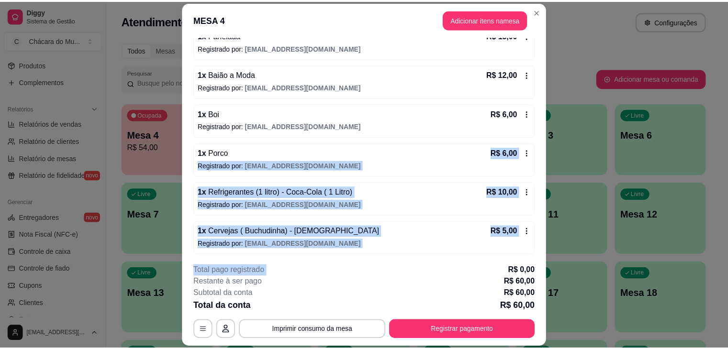
scroll to position [140, 0]
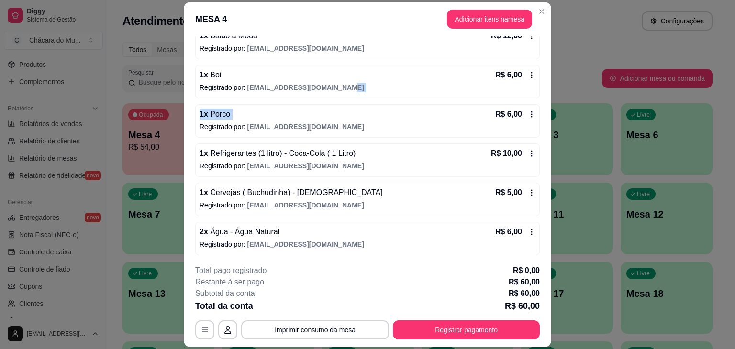
drag, startPoint x: 388, startPoint y: 137, endPoint x: 478, endPoint y: 89, distance: 101.9
click at [478, 89] on div "1 x Panelada R$ 15,00 Registrado por: [EMAIL_ADDRESS][DOMAIN_NAME] 1 x Baião a …" at bounding box center [367, 121] width 344 height 269
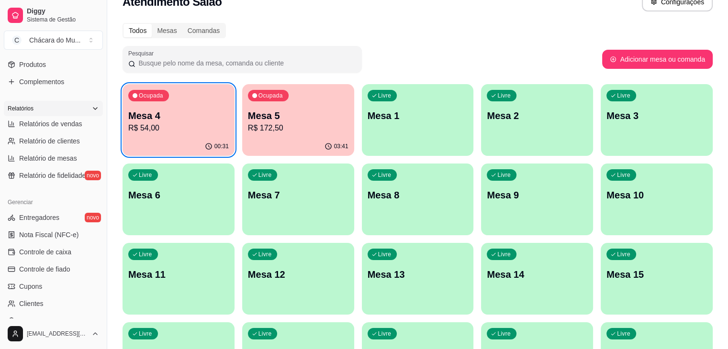
scroll to position [57, 0]
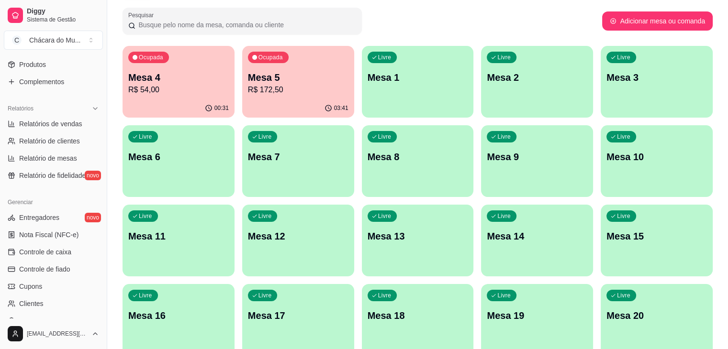
click at [102, 59] on div "Diggy Sistema de Gestão C Chácara do Mu ... Loja aberta Plano Customizado até 0…" at bounding box center [53, 174] width 107 height 349
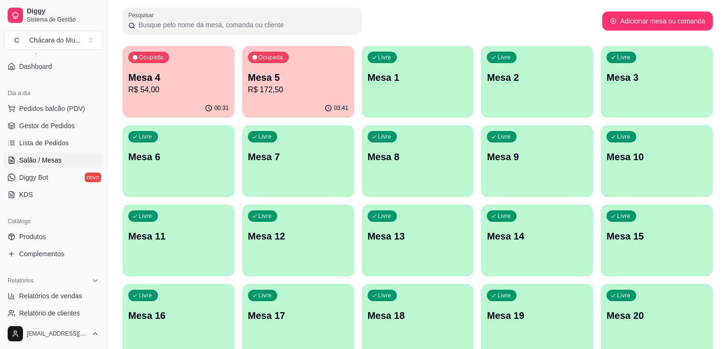
scroll to position [44, 0]
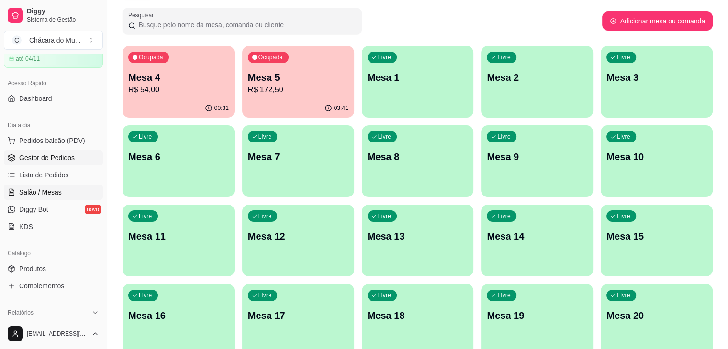
click at [51, 157] on span "Gestor de Pedidos" at bounding box center [46, 158] width 55 height 10
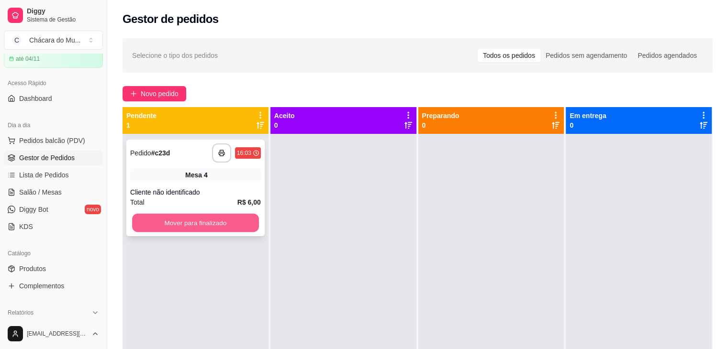
click at [154, 217] on button "Mover para finalizado" at bounding box center [195, 223] width 127 height 19
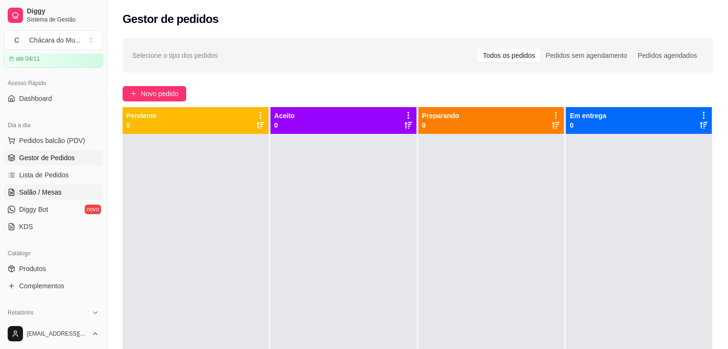
click at [47, 192] on span "Salão / Mesas" at bounding box center [40, 192] width 43 height 10
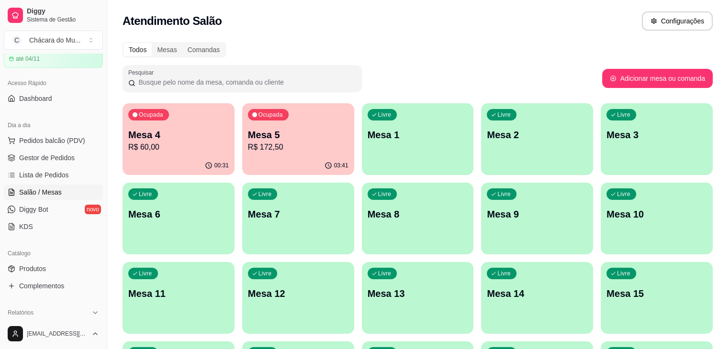
click at [160, 125] on div "Ocupada Mesa 4 R$ 60,00" at bounding box center [178, 129] width 112 height 53
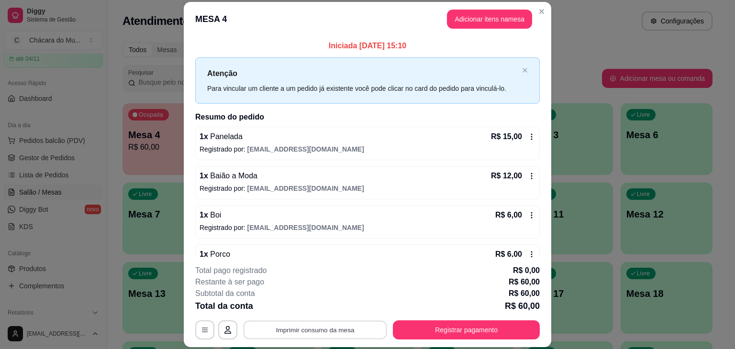
click at [358, 328] on button "Imprimir consumo da mesa" at bounding box center [314, 330] width 143 height 19
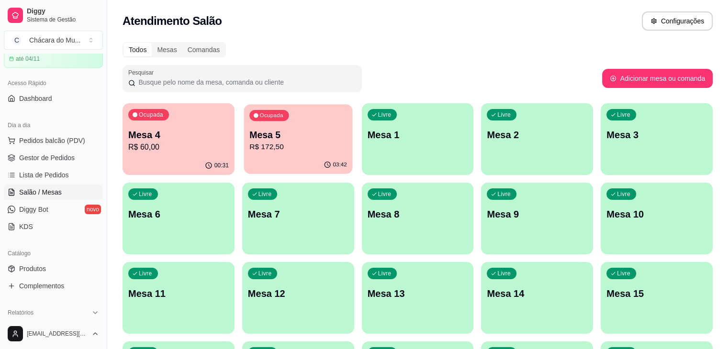
click at [264, 117] on span "Ocupada" at bounding box center [271, 116] width 26 height 8
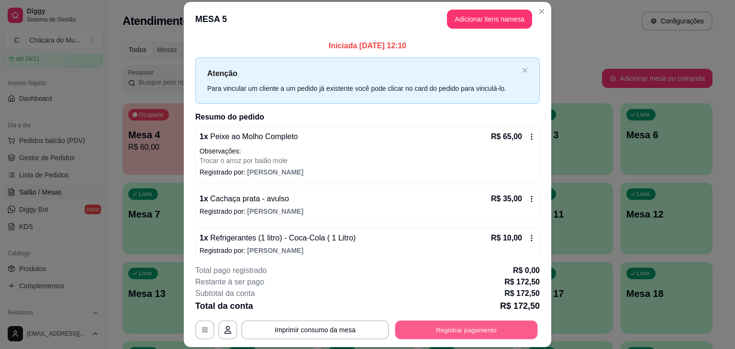
click at [446, 330] on button "Registrar pagamento" at bounding box center [466, 330] width 143 height 19
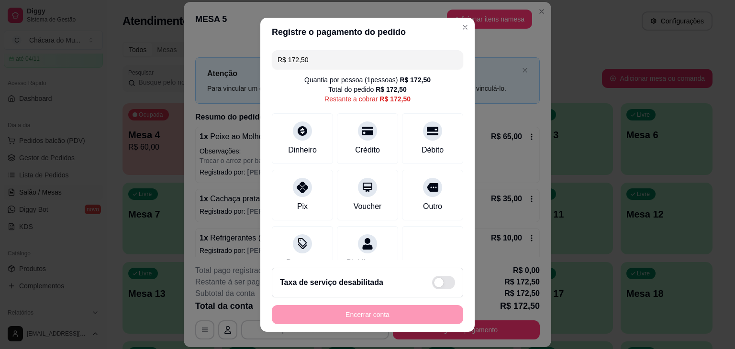
click at [312, 63] on input "R$ 172,50" at bounding box center [367, 59] width 180 height 19
click at [292, 187] on div at bounding box center [302, 184] width 21 height 21
click at [318, 64] on input "R$ 114,50" at bounding box center [367, 59] width 180 height 19
click at [318, 64] on input "R$ 0,00" at bounding box center [367, 59] width 180 height 19
click at [361, 133] on icon at bounding box center [367, 128] width 12 height 12
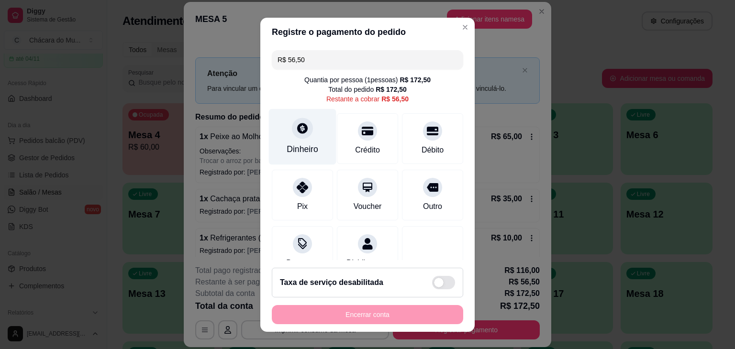
click at [291, 140] on div "Dinheiro" at bounding box center [302, 137] width 67 height 56
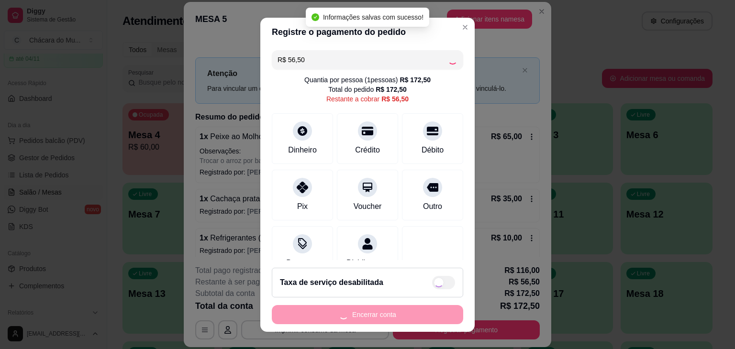
type input "R$ 0,00"
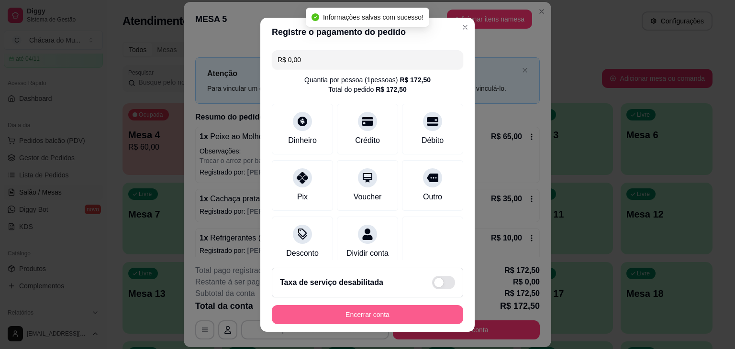
click at [398, 307] on button "Encerrar conta" at bounding box center [367, 314] width 191 height 19
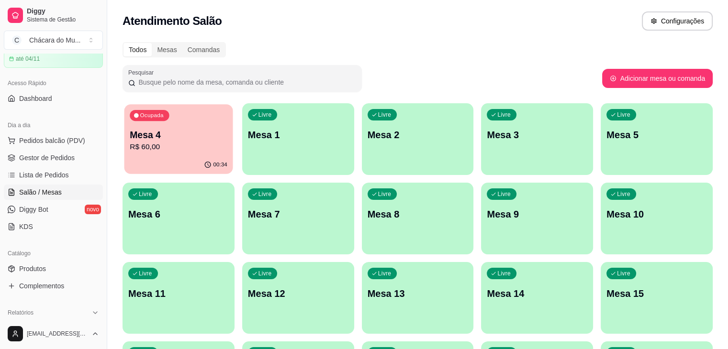
click at [147, 150] on p "R$ 60,00" at bounding box center [179, 147] width 98 height 11
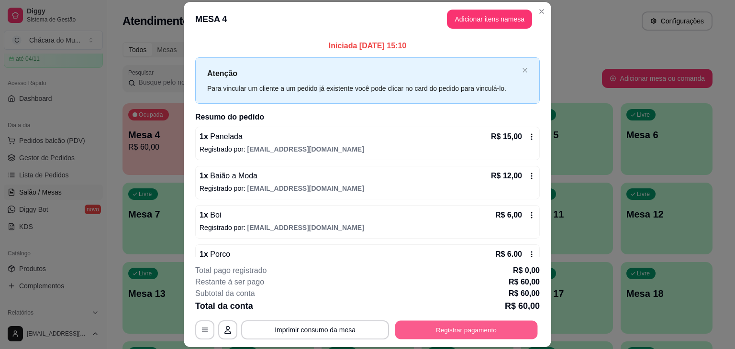
click at [420, 324] on button "Registrar pagamento" at bounding box center [466, 330] width 143 height 19
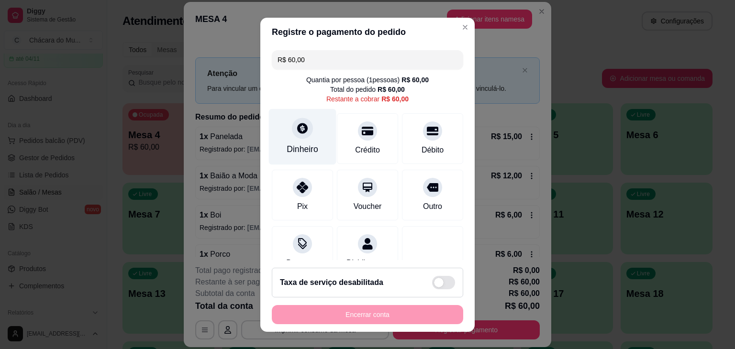
click at [296, 133] on icon at bounding box center [302, 128] width 12 height 12
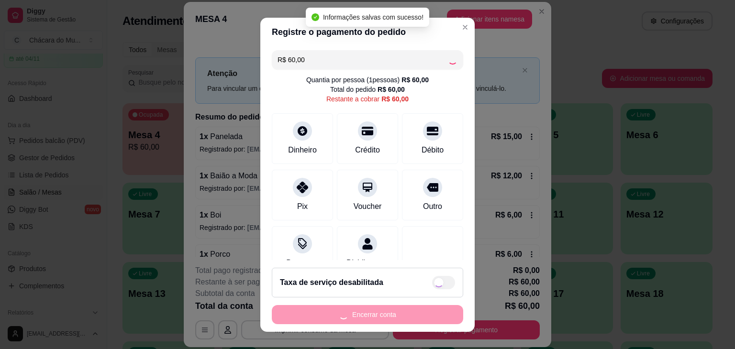
type input "R$ 0,00"
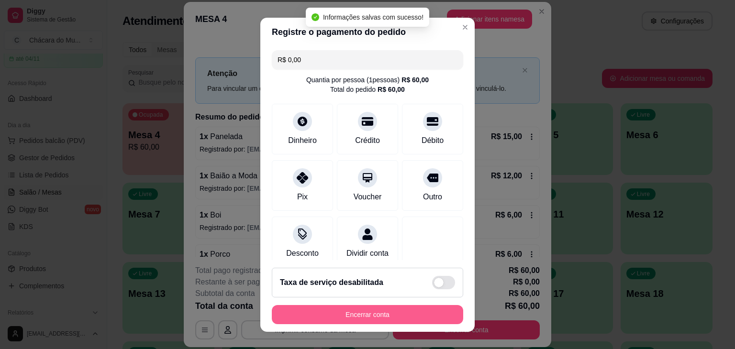
click at [400, 312] on button "Encerrar conta" at bounding box center [367, 314] width 191 height 19
